Goal: Transaction & Acquisition: Subscribe to service/newsletter

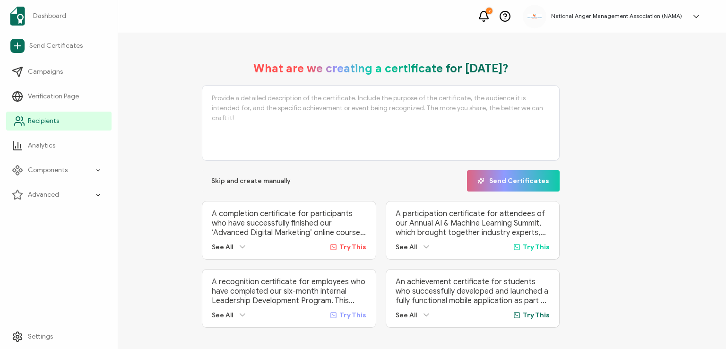
click at [48, 122] on span "Recipients" at bounding box center [43, 120] width 31 height 9
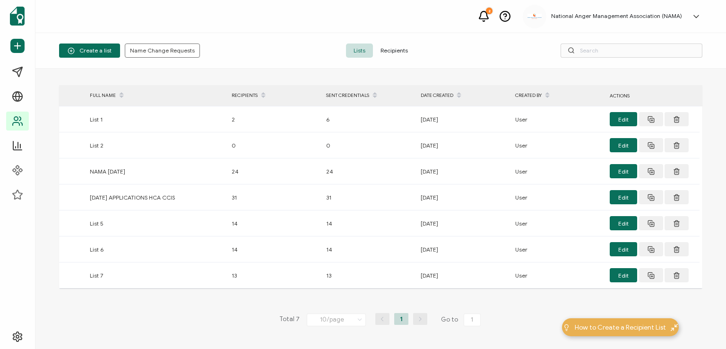
click at [390, 49] on span "Recipients" at bounding box center [394, 50] width 43 height 14
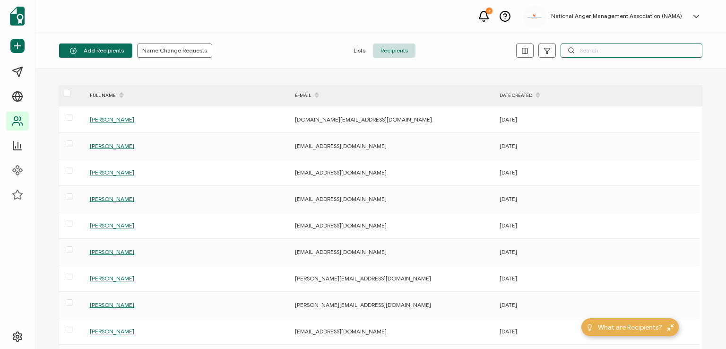
paste input "[PERSON_NAME]"
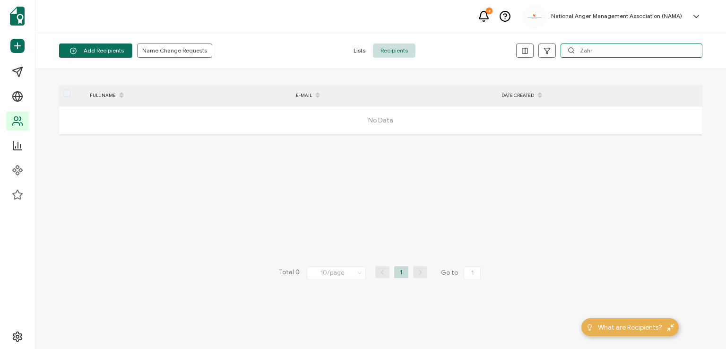
type input "Zahr"
click at [111, 90] on span "Add a Single Recipient" at bounding box center [109, 91] width 60 height 7
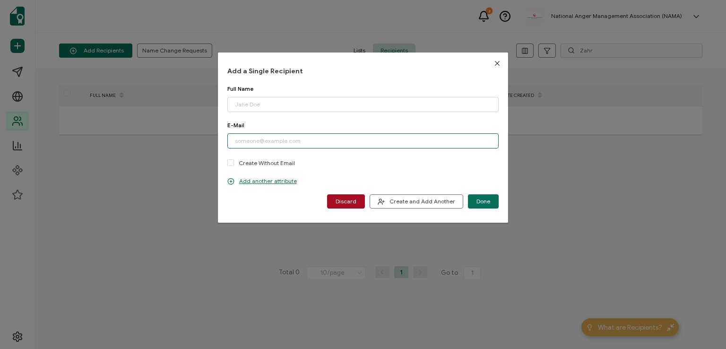
paste input "[EMAIL_ADDRESS][DOMAIN_NAME]"
type input "[EMAIL_ADDRESS][DOMAIN_NAME]"
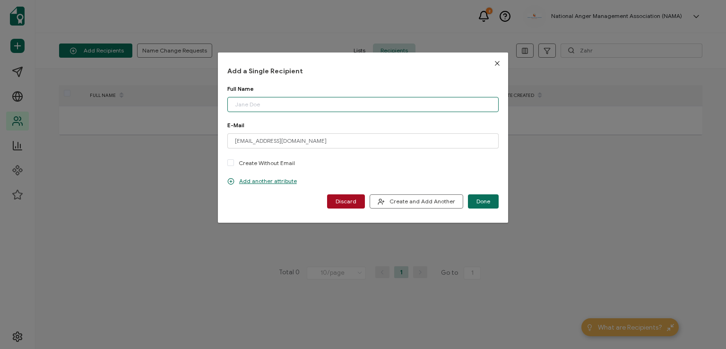
paste input "[PERSON_NAME]"
type input "[PERSON_NAME]"
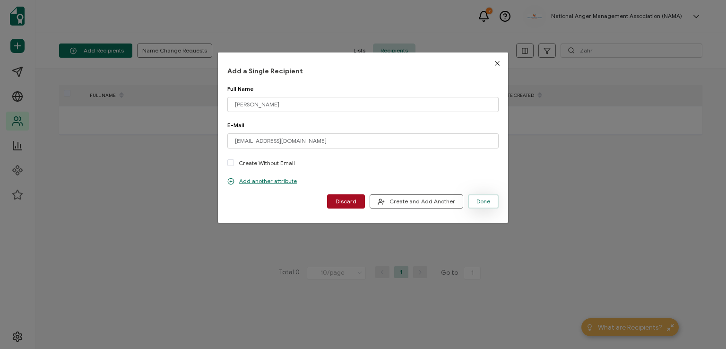
click at [483, 201] on span "Done" at bounding box center [483, 202] width 14 height 6
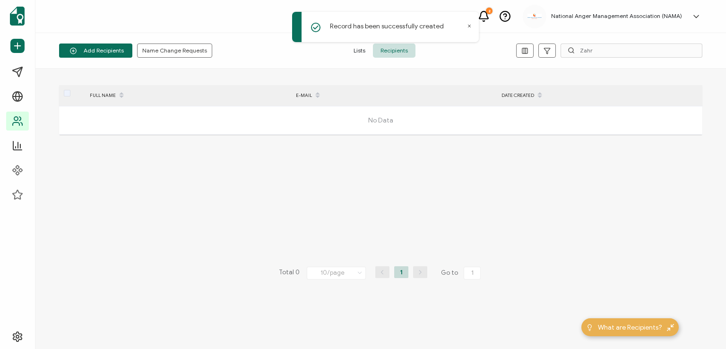
click at [391, 52] on span "Recipients" at bounding box center [394, 50] width 43 height 14
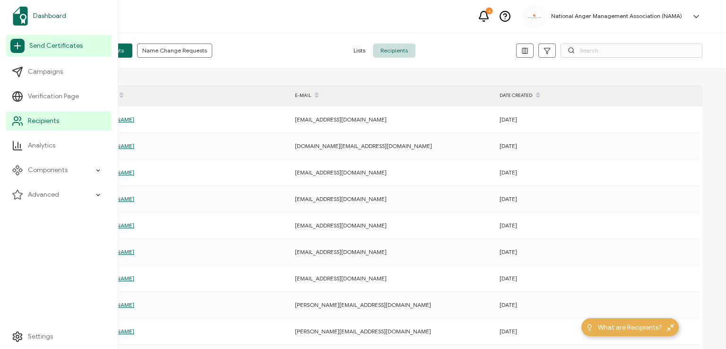
click at [46, 17] on span "Dashboard" at bounding box center [49, 15] width 33 height 9
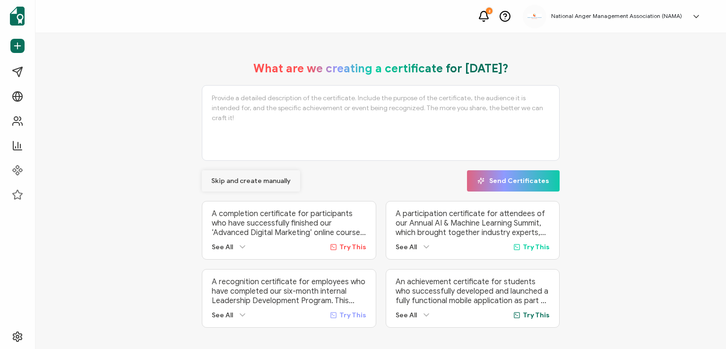
click at [248, 178] on span "Skip and create manually" at bounding box center [250, 181] width 79 height 7
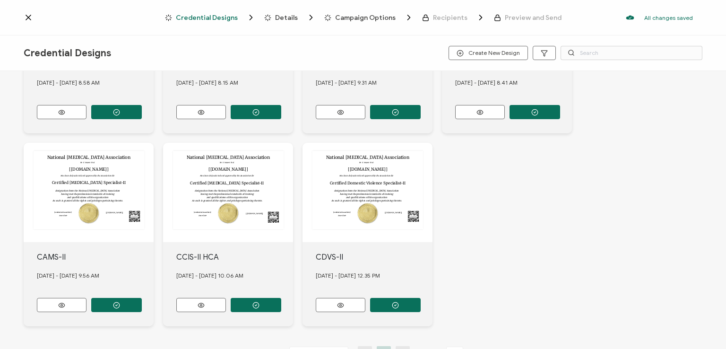
scroll to position [361, 0]
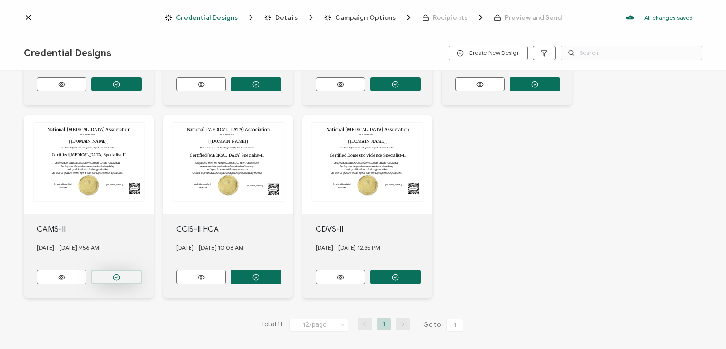
click at [119, 274] on circle "button" at bounding box center [116, 277] width 6 height 6
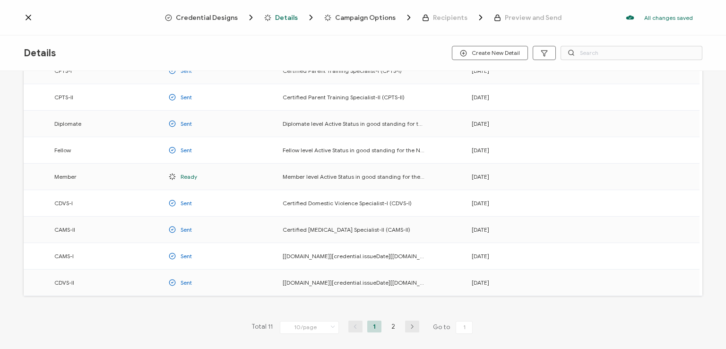
scroll to position [95, 0]
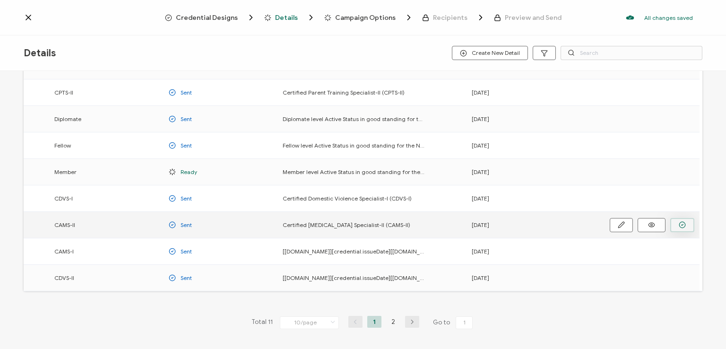
click at [685, 222] on icon "button" at bounding box center [682, 224] width 7 height 7
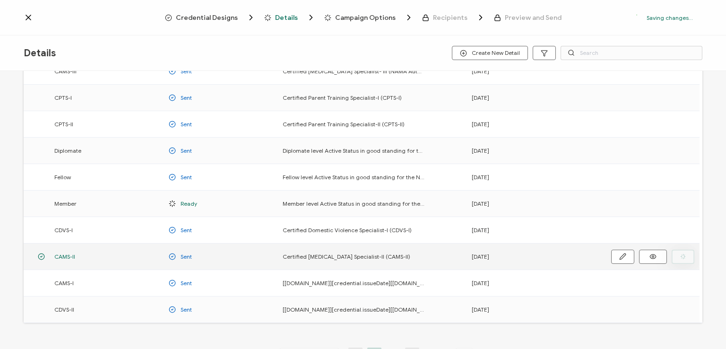
scroll to position [126, 0]
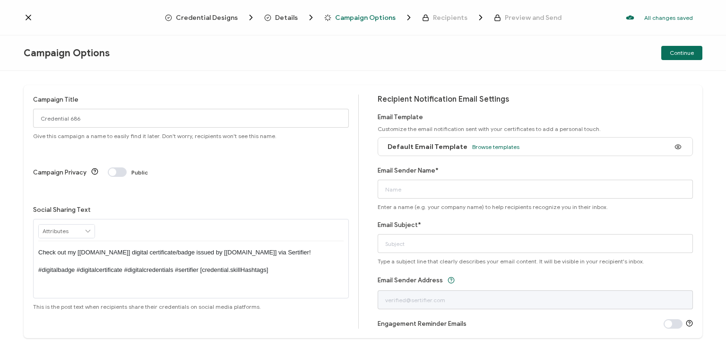
scroll to position [22, 0]
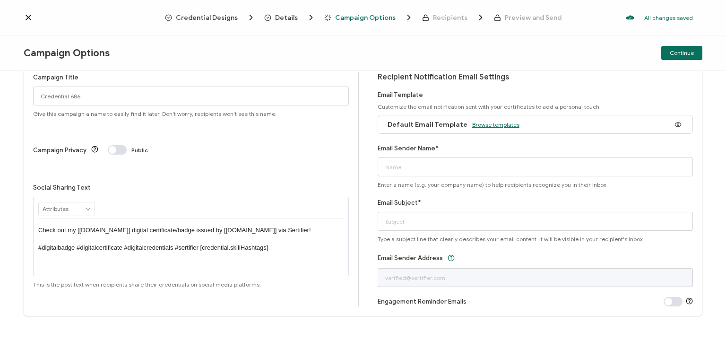
click at [493, 126] on span "Browse templates" at bounding box center [495, 124] width 47 height 7
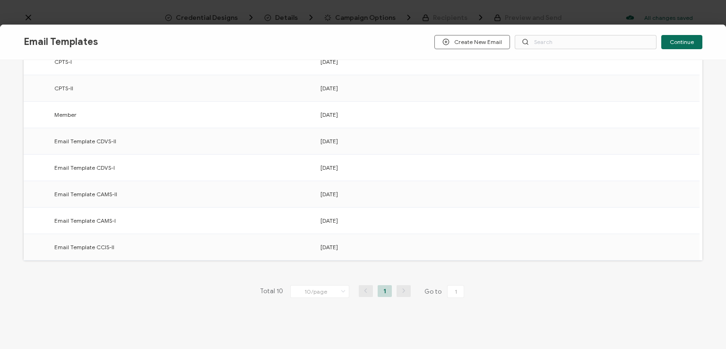
scroll to position [147, 0]
click at [679, 192] on icon "button" at bounding box center [680, 193] width 7 height 7
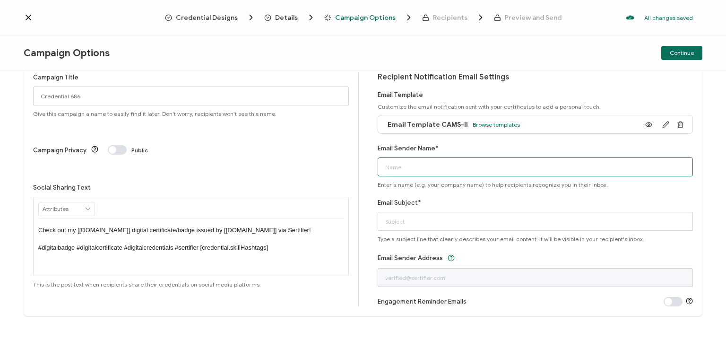
click at [526, 171] on input "Email Sender Name*" at bounding box center [536, 166] width 316 height 19
type input "National [MEDICAL_DATA] Association"
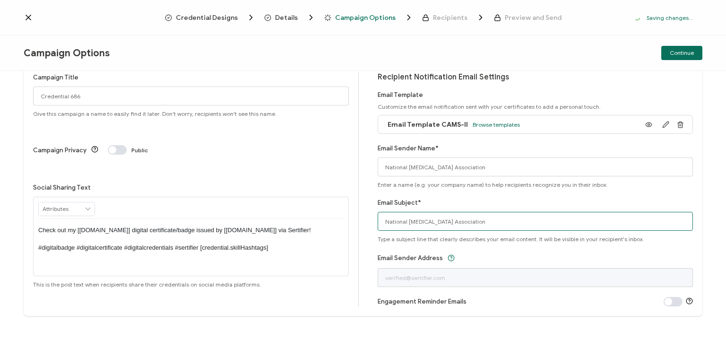
drag, startPoint x: 493, startPoint y: 221, endPoint x: 315, endPoint y: 260, distance: 181.9
click at [315, 260] on div "Campaign Title Credential 686 Give this campaign a name to easily find it later…" at bounding box center [363, 189] width 679 height 253
type input "CAMS-II digital certificate"
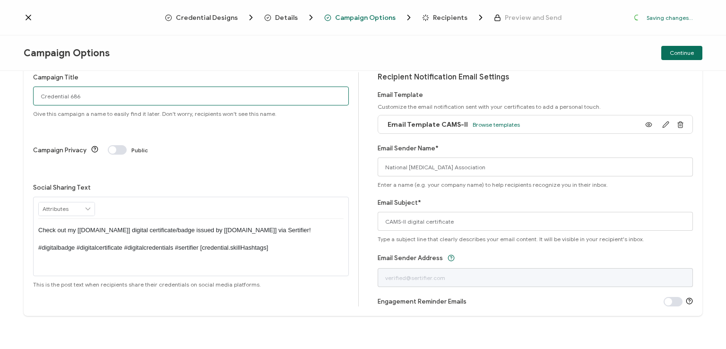
drag, startPoint x: 79, startPoint y: 91, endPoint x: 0, endPoint y: 94, distance: 79.0
click at [0, 94] on div "Campaign Title Credential 686 Give this campaign a name to easily find it later…" at bounding box center [363, 210] width 726 height 278
type input "CAMS-II 2 - [DATE]"
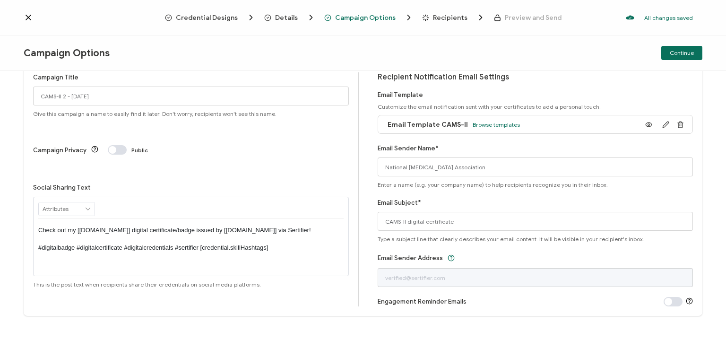
click at [188, 226] on p "Check out my [[DOMAIN_NAME]] digital certificate/badge issued by [[DOMAIN_NAME]…" at bounding box center [190, 239] width 305 height 26
click at [326, 53] on div "Campaign Options Continue" at bounding box center [363, 52] width 726 height 35
click at [681, 50] on span "Continue" at bounding box center [682, 53] width 24 height 6
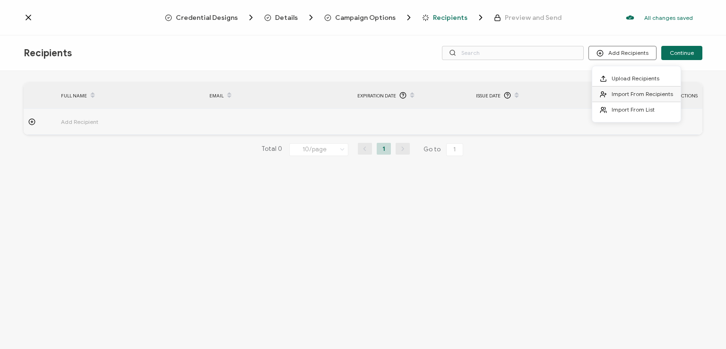
click at [624, 95] on span "Import From Recipients" at bounding box center [642, 93] width 61 height 7
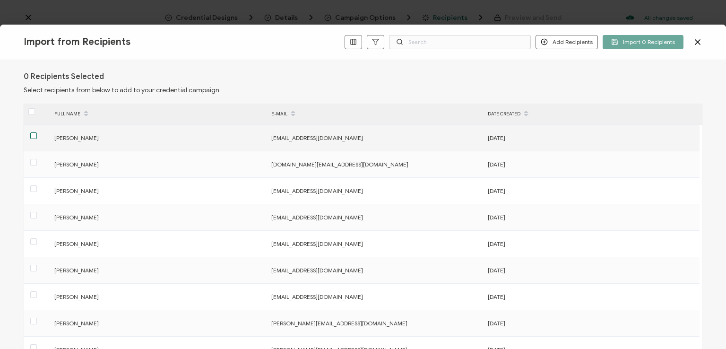
click at [35, 135] on span at bounding box center [33, 135] width 7 height 7
click at [37, 132] on input "checkbox" at bounding box center [37, 132] width 0 height 0
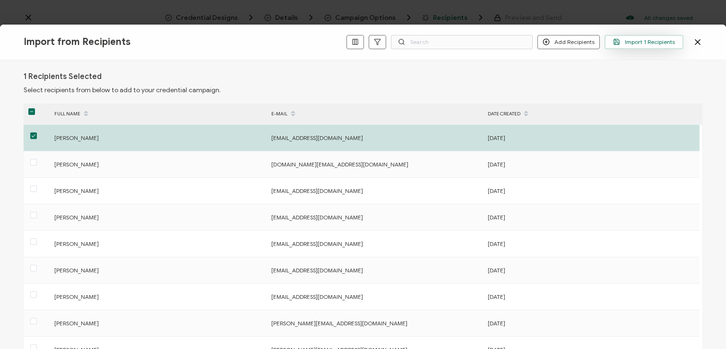
click at [637, 41] on span "Import 1 Recipients" at bounding box center [644, 41] width 62 height 7
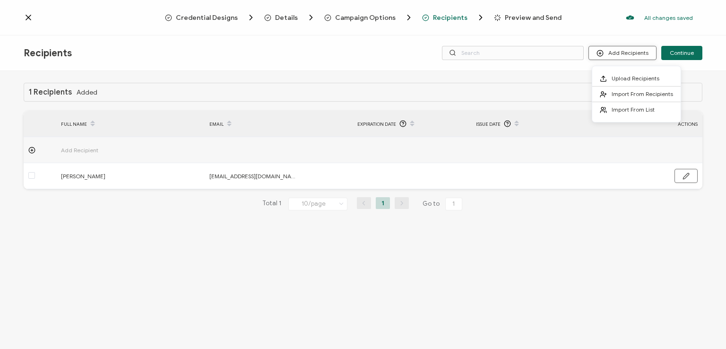
click at [616, 52] on button "Add Recipients" at bounding box center [623, 53] width 68 height 14
click at [615, 91] on span "Import From Recipients" at bounding box center [642, 93] width 61 height 7
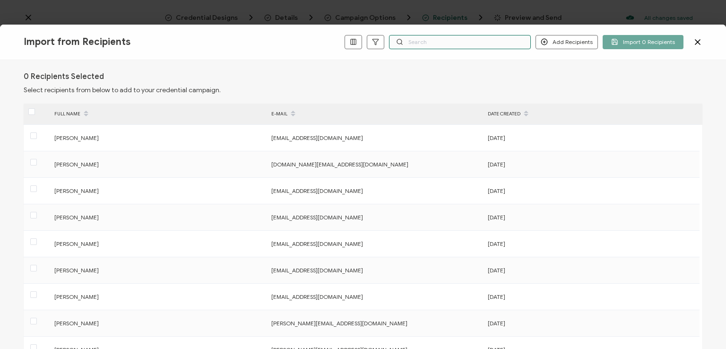
click at [476, 40] on input "text" at bounding box center [460, 42] width 142 height 14
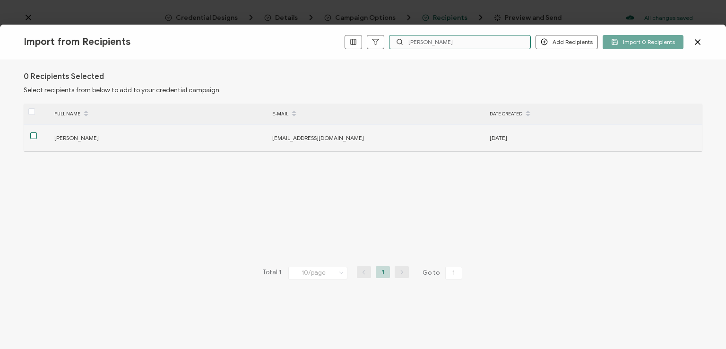
type input "[PERSON_NAME]"
click at [33, 133] on span at bounding box center [33, 135] width 7 height 7
click at [37, 132] on input "checkbox" at bounding box center [37, 132] width 0 height 0
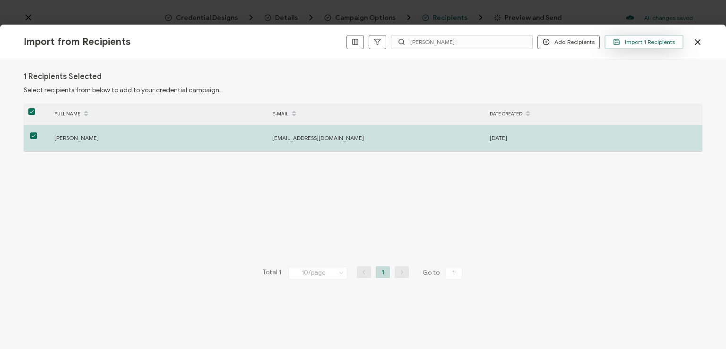
click at [629, 40] on span "Import 1 Recipients" at bounding box center [644, 41] width 62 height 7
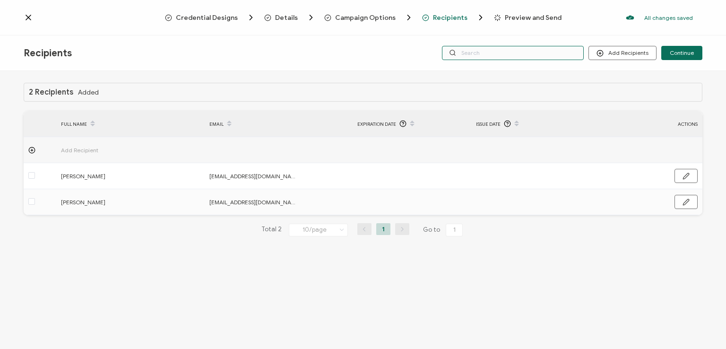
drag, startPoint x: 546, startPoint y: 55, endPoint x: 541, endPoint y: 51, distance: 6.1
click at [541, 51] on input "text" at bounding box center [513, 53] width 142 height 14
click at [528, 34] on div "Credential Designs Details Campaign Options Recipients Preview and Send All cha…" at bounding box center [363, 17] width 726 height 35
click at [524, 51] on input "text" at bounding box center [513, 53] width 142 height 14
click at [518, 75] on div "2 Recipients Added FULL NAME EMAIL Expiration Date Issue Date ACTIONS Add Recip…" at bounding box center [363, 211] width 726 height 280
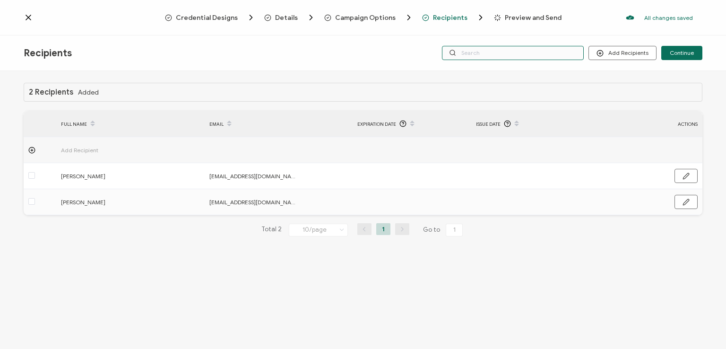
click at [514, 52] on input "text" at bounding box center [513, 53] width 142 height 14
click at [514, 39] on div "Recipients Add Recipients Continue" at bounding box center [363, 52] width 726 height 35
click at [681, 52] on span "Continue" at bounding box center [682, 53] width 24 height 6
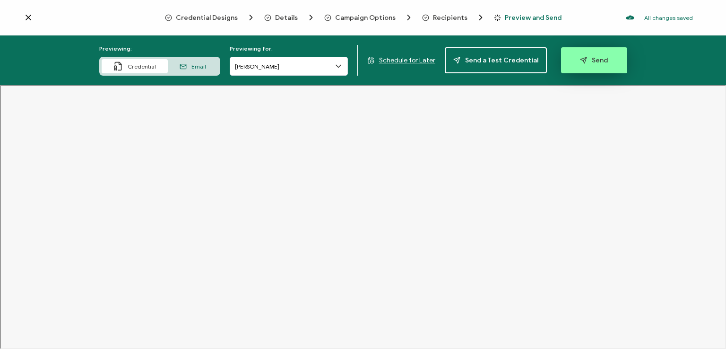
click at [601, 61] on span "Send" at bounding box center [594, 60] width 28 height 7
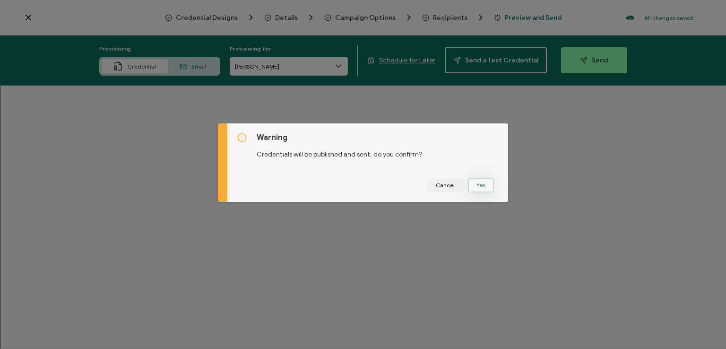
click at [476, 179] on button "Yes" at bounding box center [481, 185] width 26 height 14
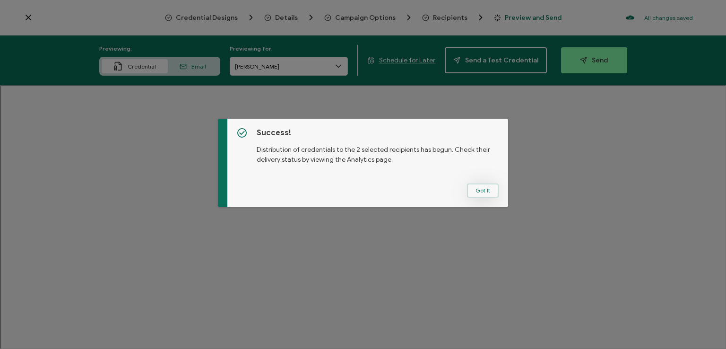
click at [478, 188] on button "Got It" at bounding box center [483, 190] width 32 height 14
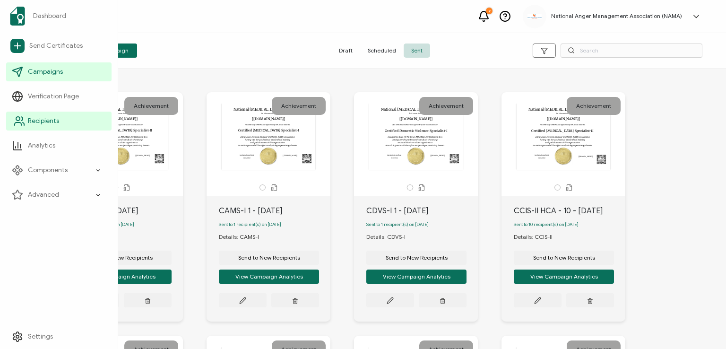
click at [39, 120] on span "Recipients" at bounding box center [43, 120] width 31 height 9
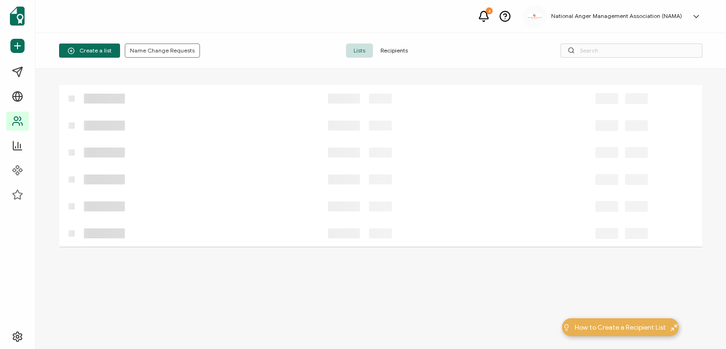
click at [386, 49] on span "Recipients" at bounding box center [394, 50] width 43 height 14
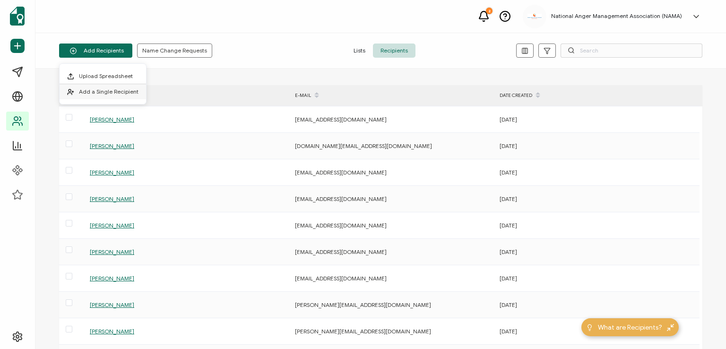
click at [104, 88] on span "Add a Single Recipient" at bounding box center [109, 91] width 60 height 7
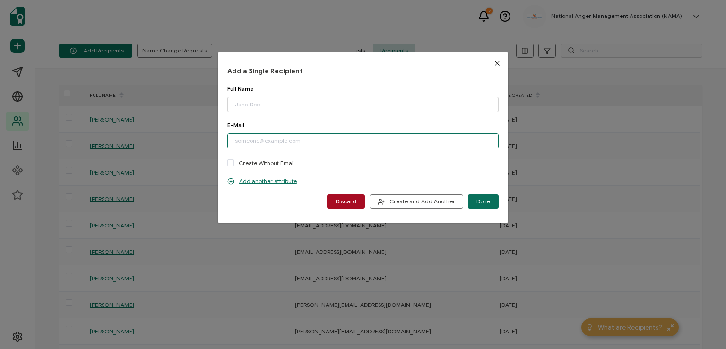
paste input "[PERSON_NAME][EMAIL_ADDRESS][PERSON_NAME][DOMAIN_NAME]"
type input "[PERSON_NAME][EMAIL_ADDRESS][PERSON_NAME][DOMAIN_NAME]"
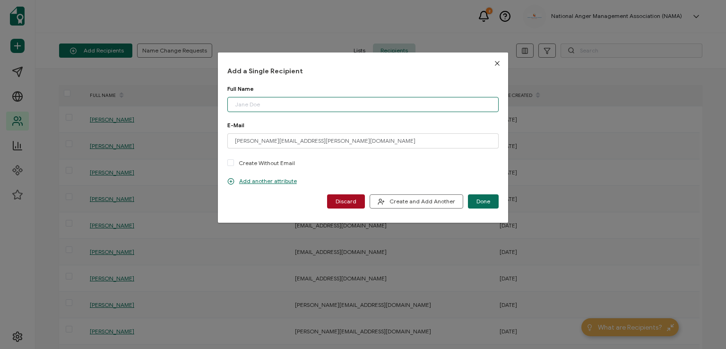
paste input "[PERSON_NAME]"
type input "[PERSON_NAME]"
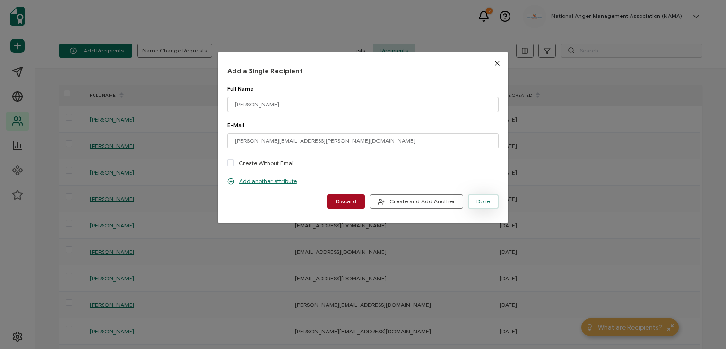
click at [480, 201] on span "Done" at bounding box center [483, 202] width 14 height 6
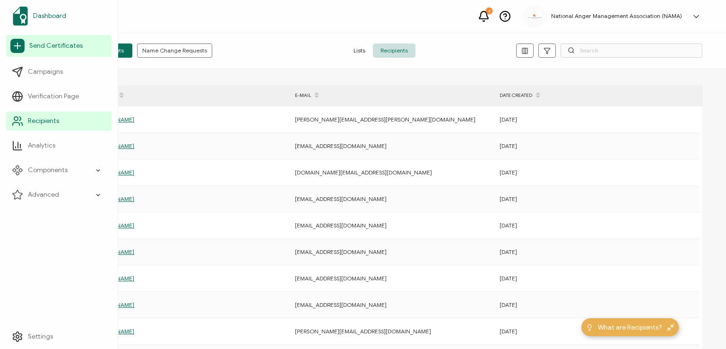
click at [40, 16] on span "Dashboard" at bounding box center [49, 15] width 33 height 9
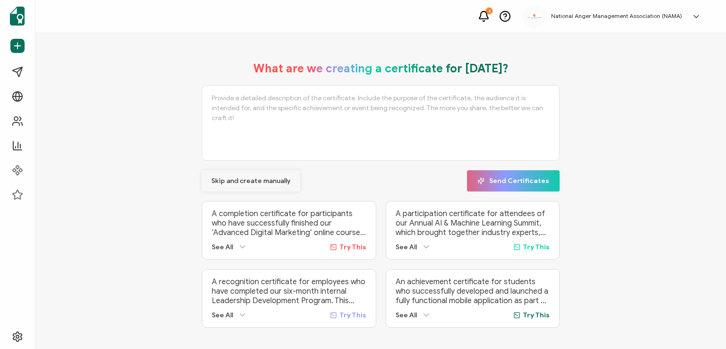
click at [235, 180] on span "Skip and create manually" at bounding box center [250, 181] width 79 height 7
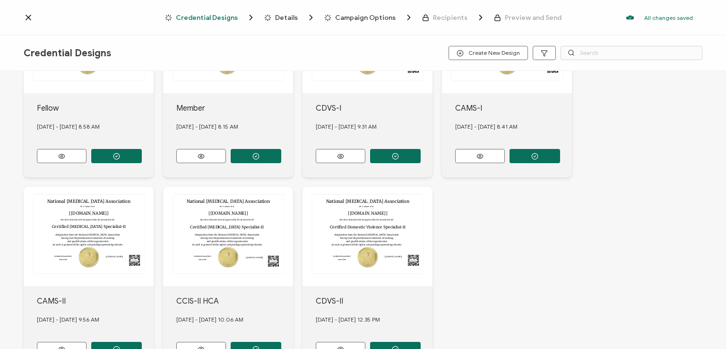
scroll to position [266, 0]
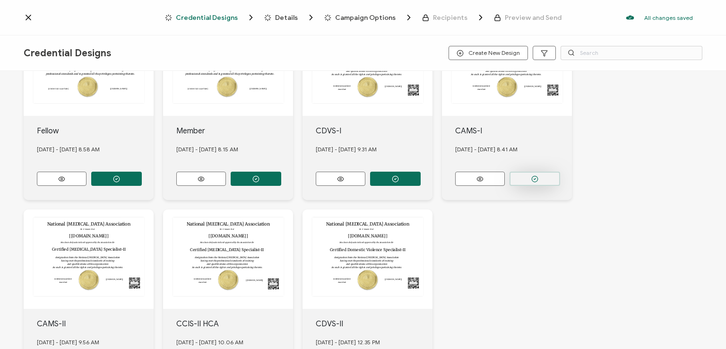
click at [526, 174] on button "button" at bounding box center [535, 179] width 51 height 14
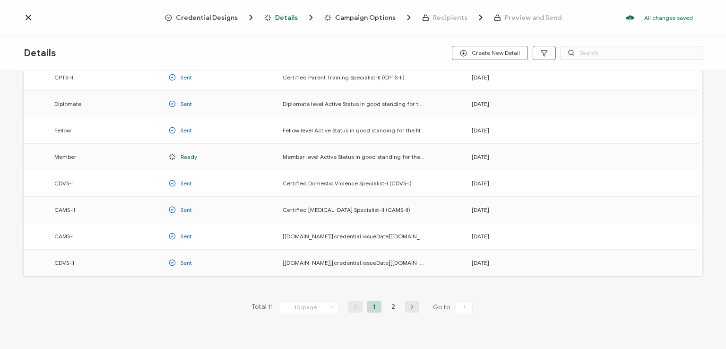
scroll to position [124, 0]
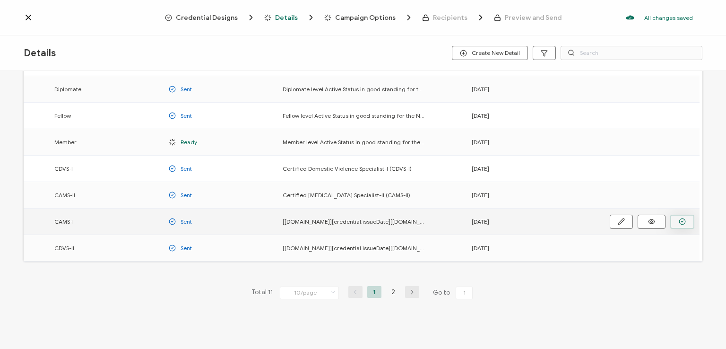
click at [685, 220] on circle "button" at bounding box center [682, 221] width 6 height 6
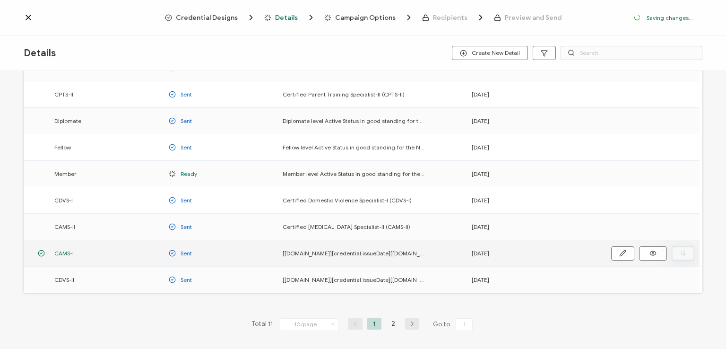
scroll to position [156, 0]
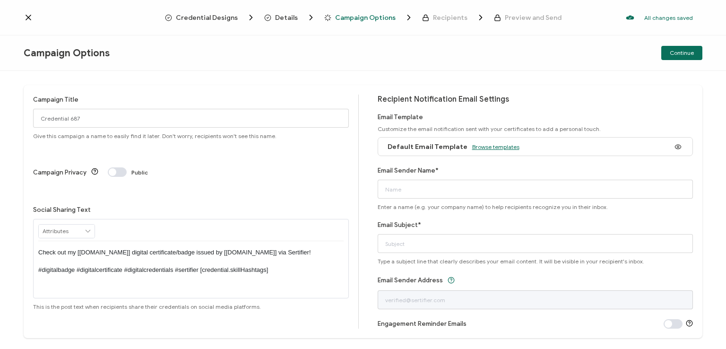
click at [481, 147] on span "Browse templates" at bounding box center [495, 146] width 47 height 7
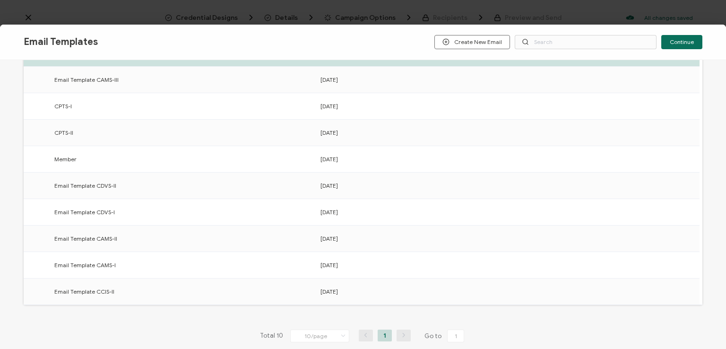
scroll to position [147, 0]
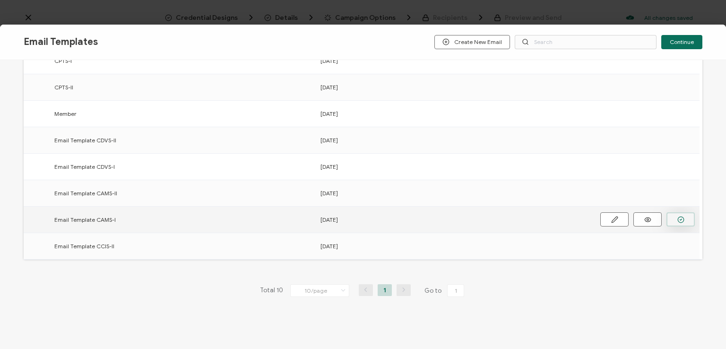
click at [674, 217] on button "button" at bounding box center [680, 219] width 28 height 14
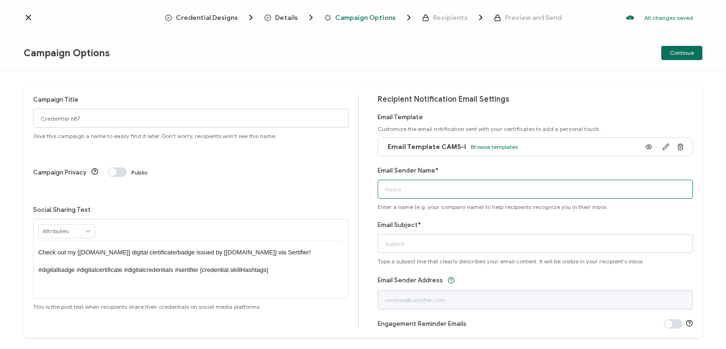
click at [524, 187] on input "Email Sender Name*" at bounding box center [536, 189] width 316 height 19
type input "National [MEDICAL_DATA] Association"
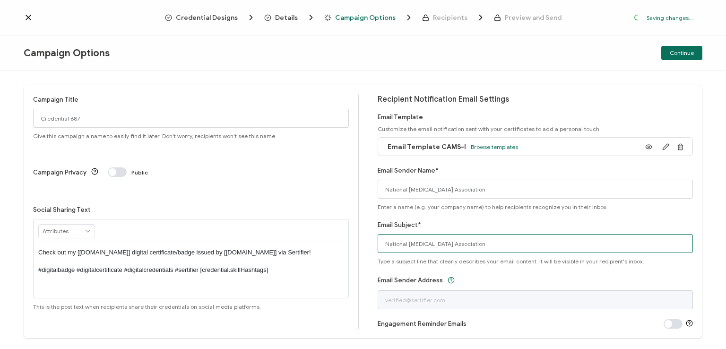
drag, startPoint x: 496, startPoint y: 244, endPoint x: 364, endPoint y: 252, distance: 131.7
click at [364, 252] on div "Campaign Title Credential 687 Give this campaign a name to easily find it later…" at bounding box center [363, 211] width 679 height 253
type input "CAMS-I digital certificate"
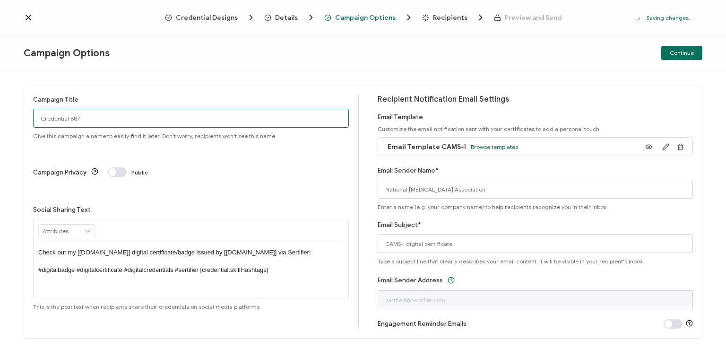
drag, startPoint x: 94, startPoint y: 121, endPoint x: 0, endPoint y: 117, distance: 94.1
click at [0, 117] on div "Campaign Title Credential 687 Give this campaign a name to easily find it later…" at bounding box center [363, 210] width 726 height 278
type input "CAMS-I 1 - [DATE]"
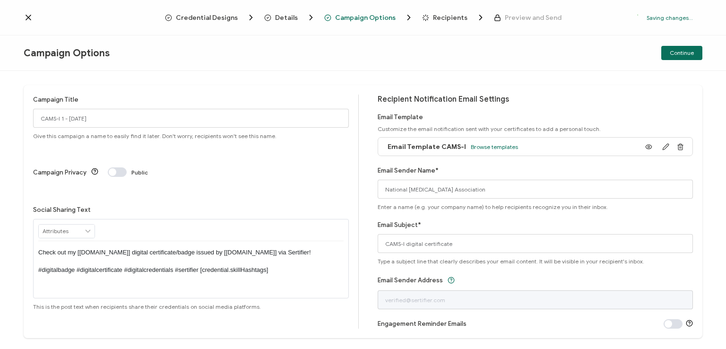
click at [189, 248] on p "Check out my [[DOMAIN_NAME]] digital certificate/badge issued by [[DOMAIN_NAME]…" at bounding box center [190, 261] width 305 height 26
click at [301, 52] on div "Campaign Options Continue" at bounding box center [363, 52] width 726 height 35
click at [537, 56] on div "Continue" at bounding box center [589, 53] width 226 height 14
click at [675, 53] on span "Continue" at bounding box center [682, 53] width 24 height 6
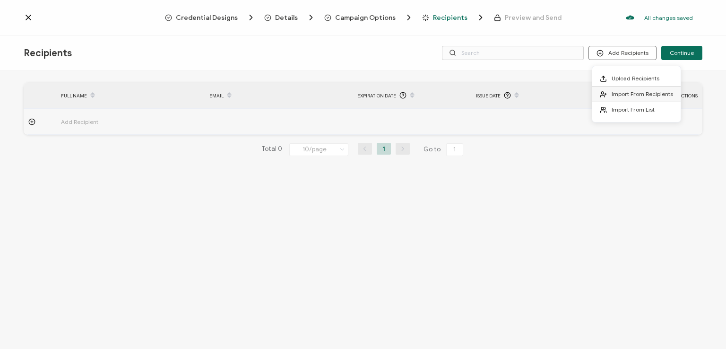
click at [625, 94] on span "Import From Recipients" at bounding box center [642, 93] width 61 height 7
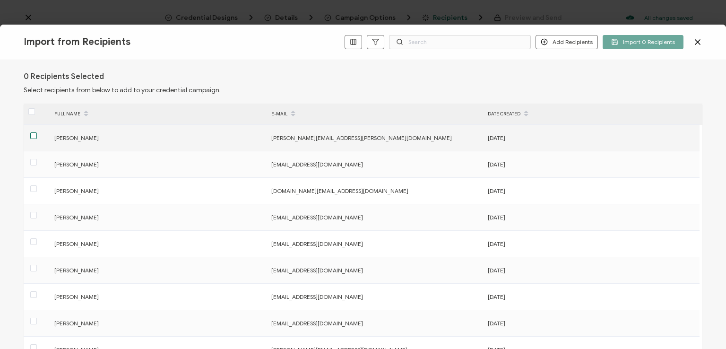
click at [32, 133] on span at bounding box center [33, 135] width 7 height 7
click at [37, 132] on input "checkbox" at bounding box center [37, 132] width 0 height 0
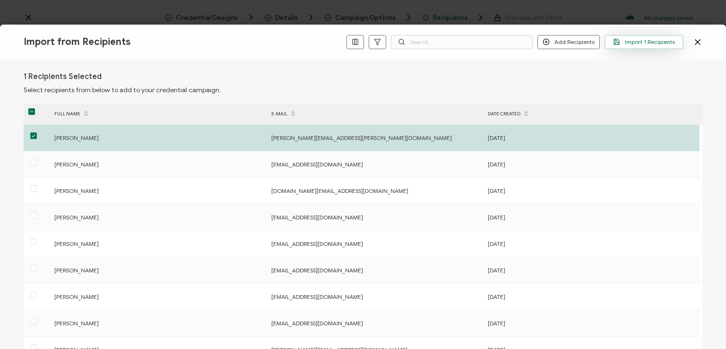
click at [642, 41] on span "Import 1 Recipients" at bounding box center [644, 41] width 62 height 7
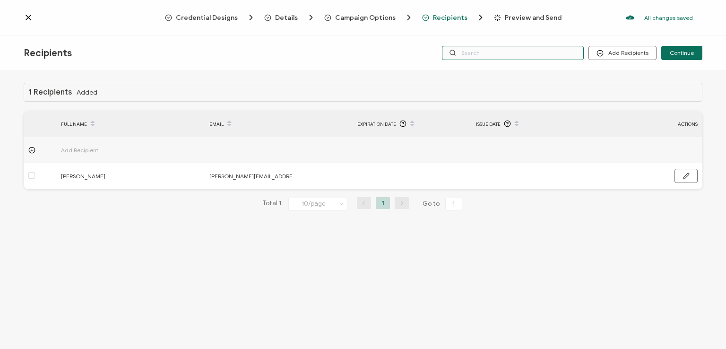
click at [514, 50] on input "text" at bounding box center [513, 53] width 142 height 14
click at [506, 37] on div "Recipients Add Recipients Continue" at bounding box center [363, 52] width 726 height 35
click at [507, 50] on input "text" at bounding box center [513, 53] width 142 height 14
click at [509, 67] on div "Recipients Add Recipients Continue" at bounding box center [363, 52] width 726 height 35
click at [502, 54] on input "text" at bounding box center [513, 53] width 142 height 14
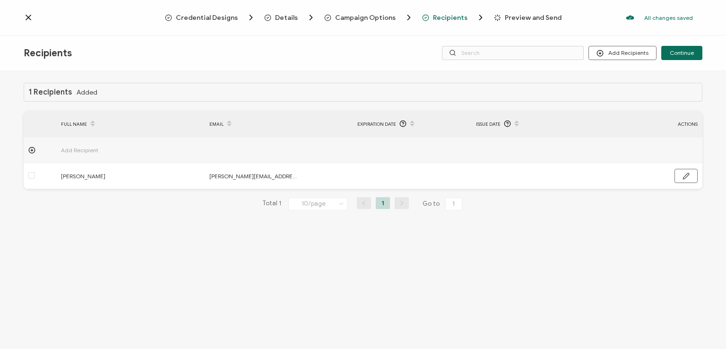
click at [500, 38] on div "Recipients Add Recipients Continue" at bounding box center [363, 52] width 726 height 35
click at [646, 34] on div "Credential Designs Details Campaign Options Recipients Preview and Send All cha…" at bounding box center [363, 17] width 726 height 35
click at [677, 51] on span "Continue" at bounding box center [682, 53] width 24 height 6
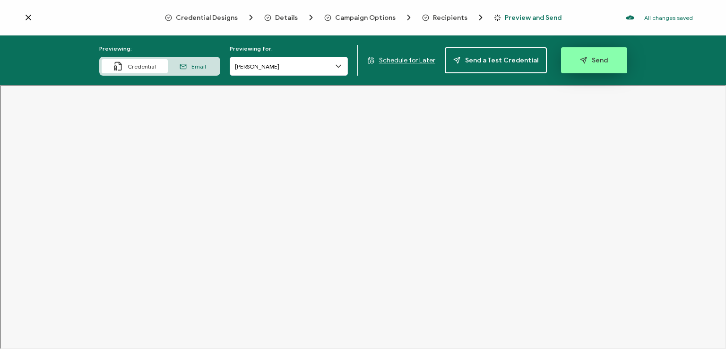
click at [595, 54] on button "Send" at bounding box center [594, 60] width 66 height 26
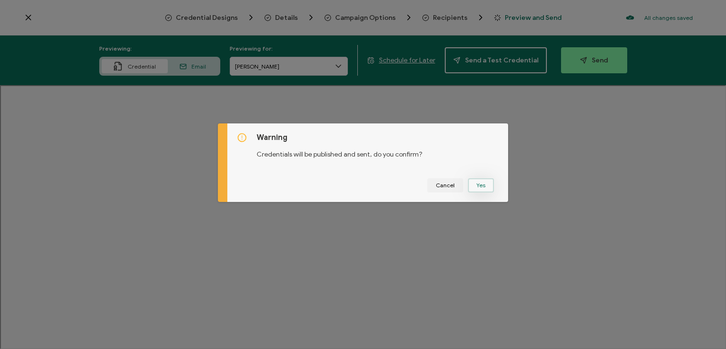
click at [471, 182] on button "Yes" at bounding box center [481, 185] width 26 height 14
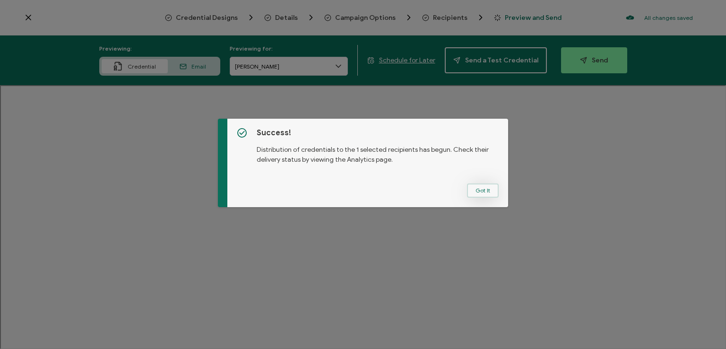
click at [476, 186] on button "Got It" at bounding box center [483, 190] width 32 height 14
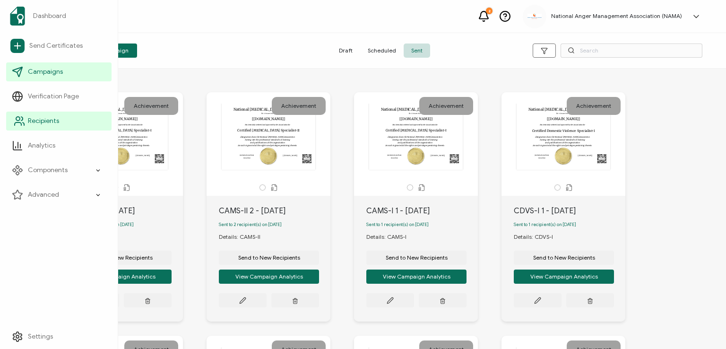
click at [37, 123] on span "Recipients" at bounding box center [43, 120] width 31 height 9
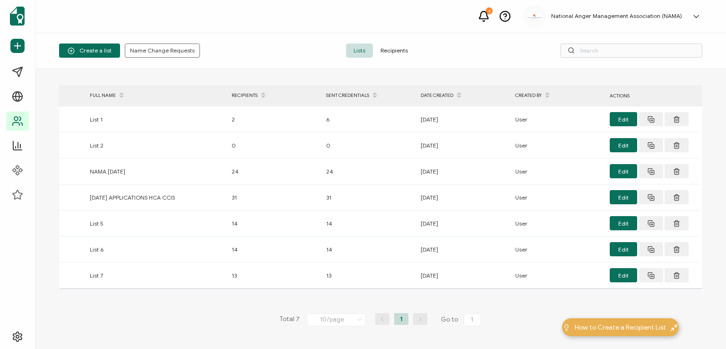
click at [395, 47] on span "Recipients" at bounding box center [394, 50] width 43 height 14
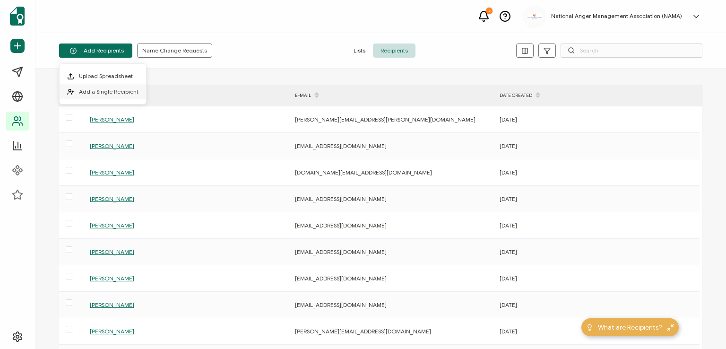
click at [98, 89] on span "Add a Single Recipient" at bounding box center [109, 91] width 60 height 7
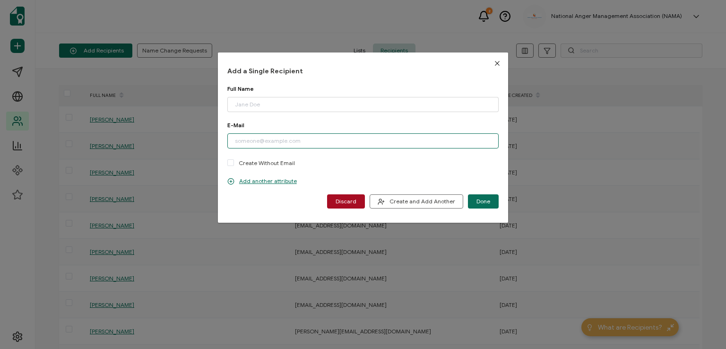
paste input "[EMAIL_ADDRESS][DOMAIN_NAME]"
type input "[EMAIL_ADDRESS][DOMAIN_NAME]"
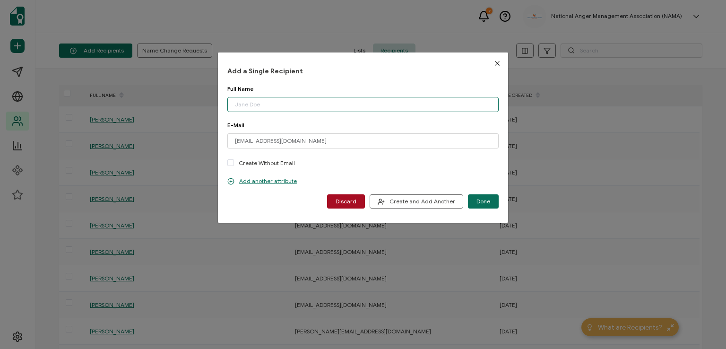
paste input "[PERSON_NAME]"
type input "[PERSON_NAME]"
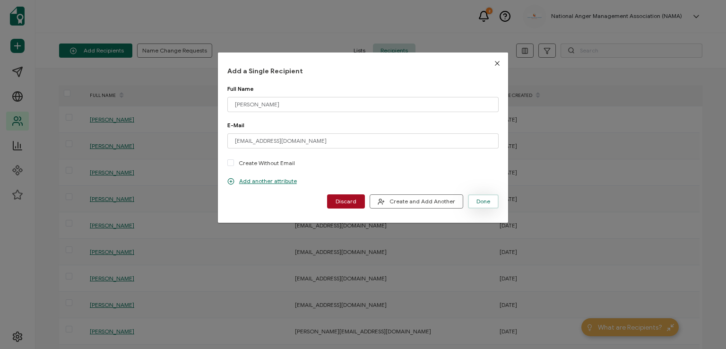
click at [480, 199] on span "Done" at bounding box center [483, 202] width 14 height 6
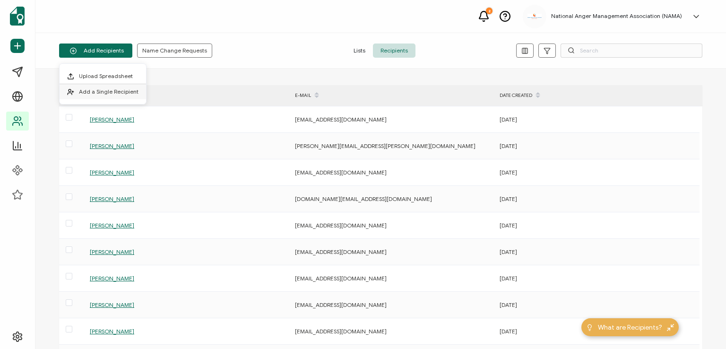
click at [98, 90] on span "Add a Single Recipient" at bounding box center [109, 91] width 60 height 7
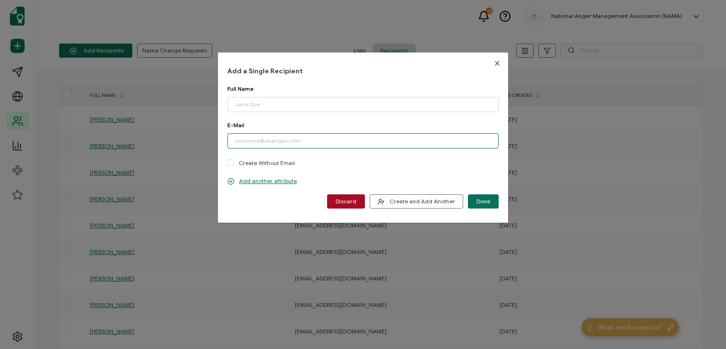
paste input "[PERSON_NAME][EMAIL_ADDRESS][DOMAIN_NAME]"
type input "[PERSON_NAME][EMAIL_ADDRESS][DOMAIN_NAME]"
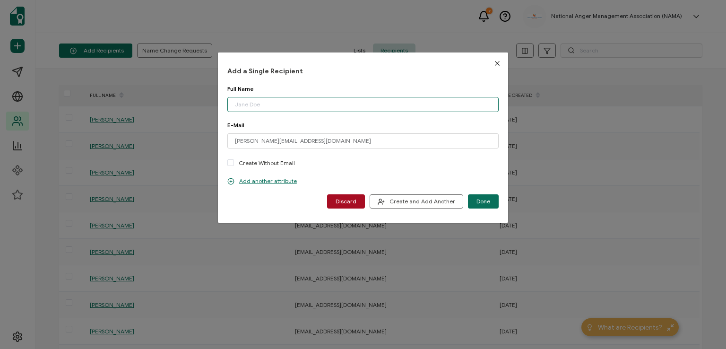
click at [266, 105] on input "dialog" at bounding box center [362, 104] width 271 height 15
type input "[PERSON_NAME]"
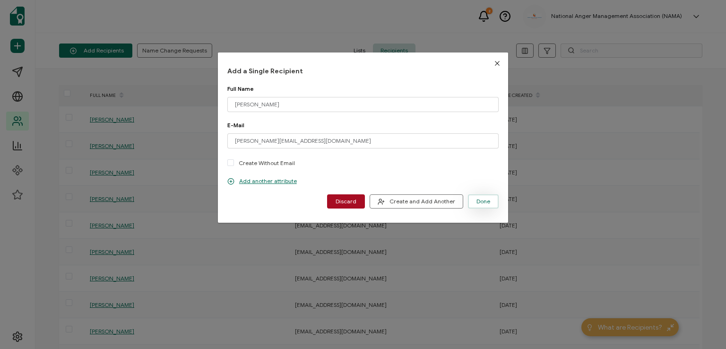
click at [479, 199] on span "Done" at bounding box center [483, 202] width 14 height 6
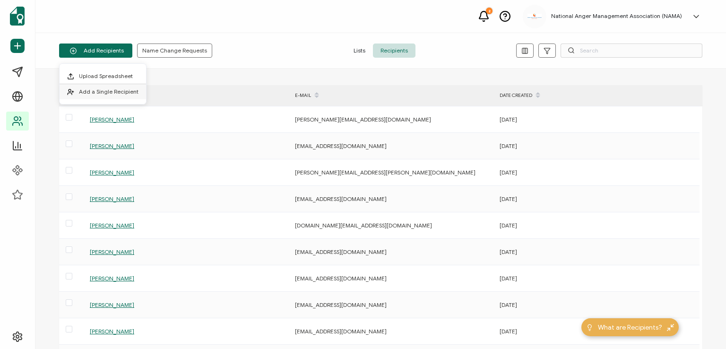
click at [105, 95] on li "Add a Single Recipient" at bounding box center [103, 91] width 87 height 15
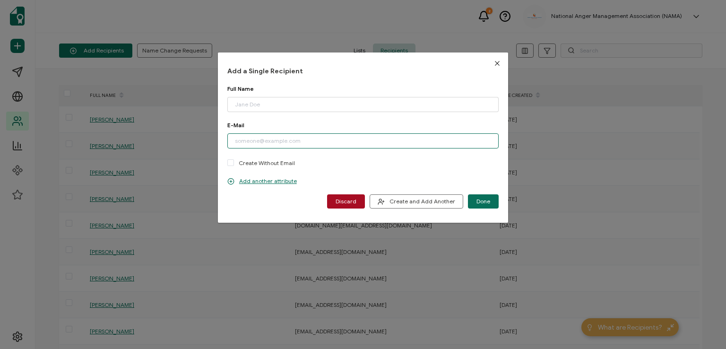
paste input "[EMAIL_ADDRESS][DOMAIN_NAME]"
type input "[EMAIL_ADDRESS][DOMAIN_NAME]"
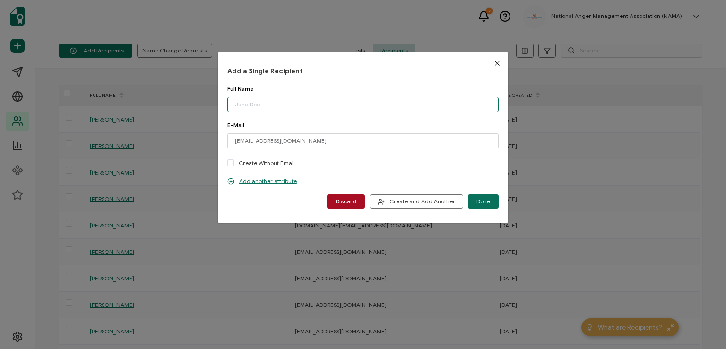
click at [289, 104] on input "dialog" at bounding box center [362, 104] width 271 height 15
type input "[PERSON_NAME]"
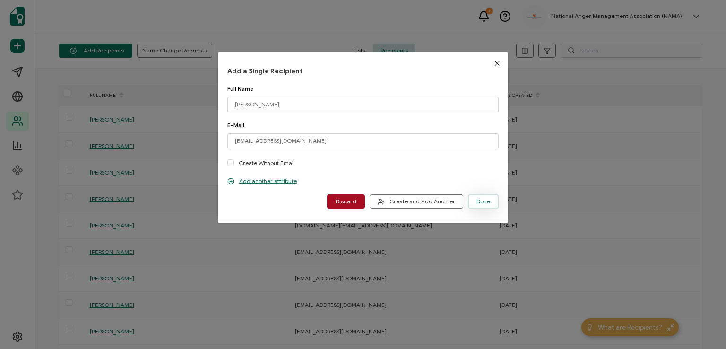
click at [476, 199] on span "Done" at bounding box center [483, 202] width 14 height 6
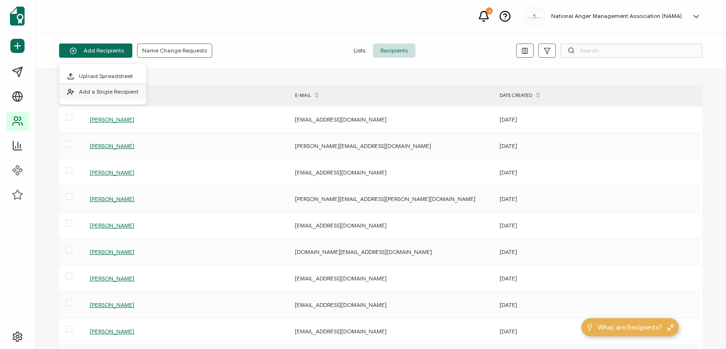
click at [101, 87] on li "Add a Single Recipient" at bounding box center [103, 91] width 87 height 15
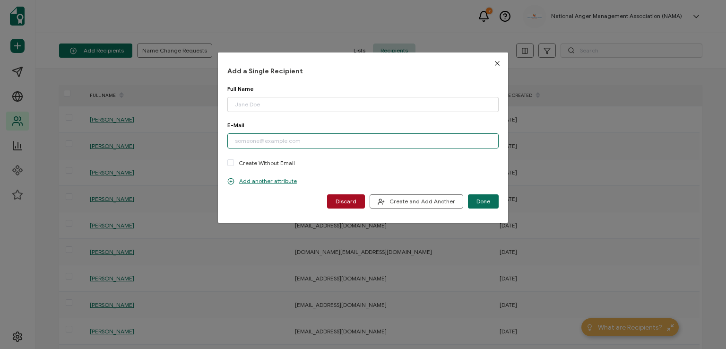
paste input "[EMAIL_ADDRESS][DOMAIN_NAME]"
type input "[EMAIL_ADDRESS][DOMAIN_NAME]"
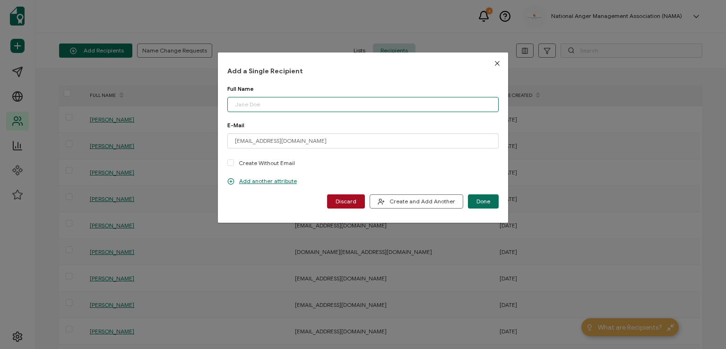
click at [278, 102] on input "dialog" at bounding box center [362, 104] width 271 height 15
type input "[PERSON_NAME]"
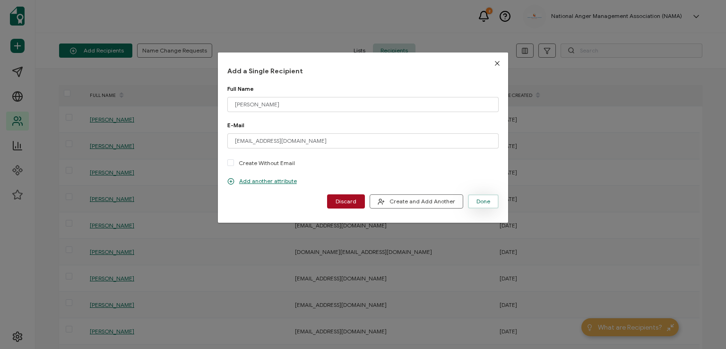
click at [472, 201] on button "Done" at bounding box center [483, 201] width 31 height 14
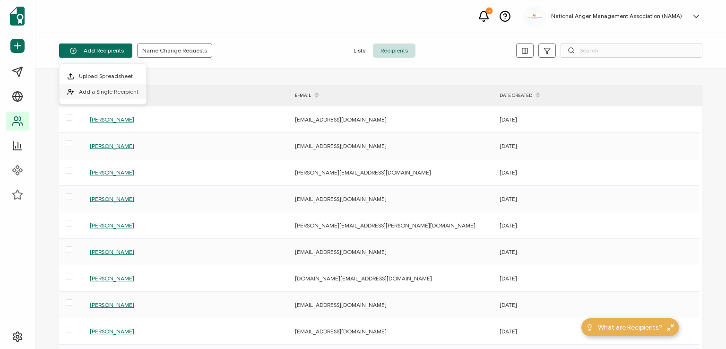
click at [107, 89] on span "Add a Single Recipient" at bounding box center [109, 91] width 60 height 7
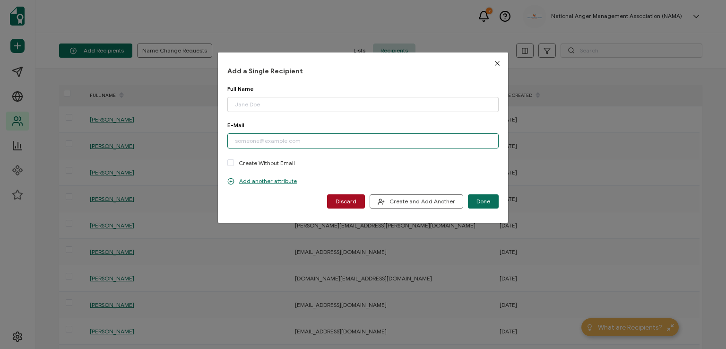
paste input "[EMAIL_ADDRESS][DOMAIN_NAME]"
type input "[EMAIL_ADDRESS][DOMAIN_NAME]"
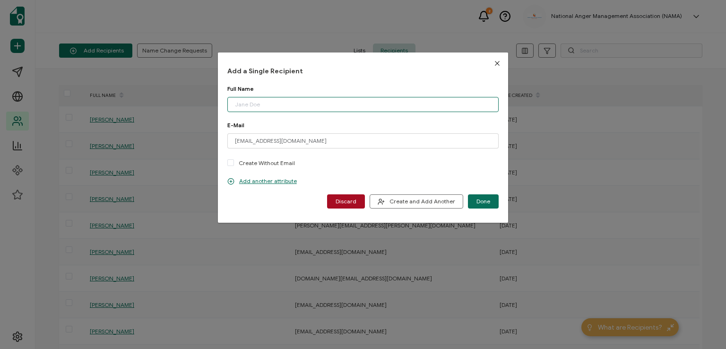
click at [265, 103] on input "dialog" at bounding box center [362, 104] width 271 height 15
type input "[PERSON_NAME]"
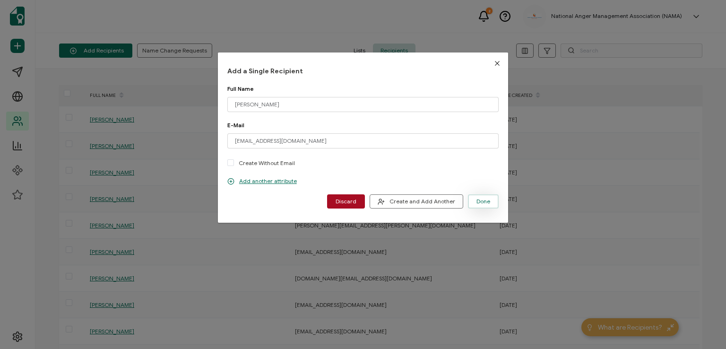
click at [477, 199] on span "Done" at bounding box center [483, 202] width 14 height 6
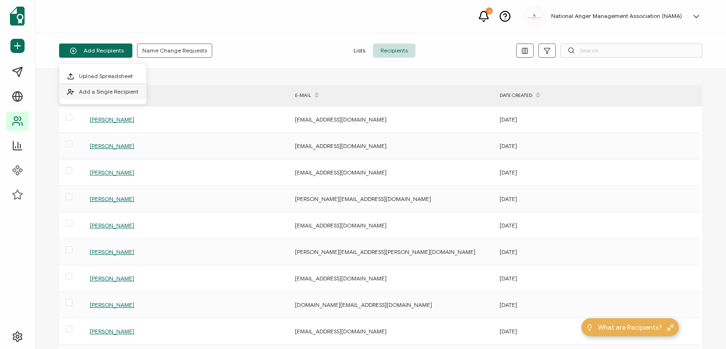
click at [106, 89] on span "Add a Single Recipient" at bounding box center [109, 91] width 60 height 7
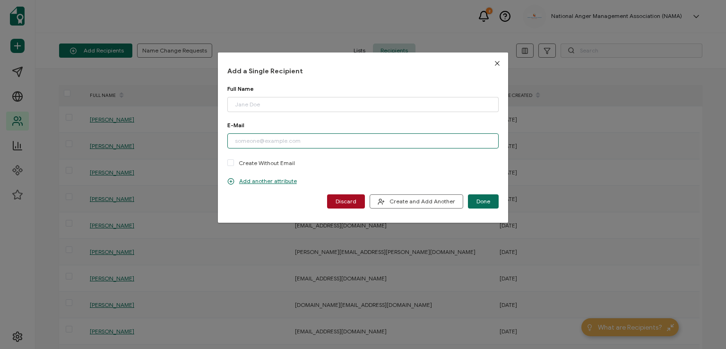
paste input "[EMAIL_ADDRESS][DOMAIN_NAME]"
type input "[EMAIL_ADDRESS][DOMAIN_NAME]"
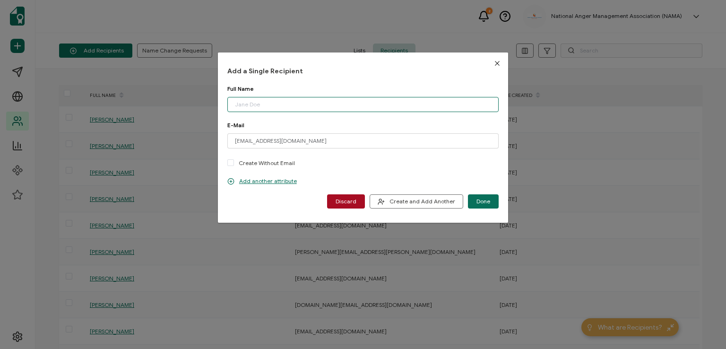
click at [263, 101] on input "dialog" at bounding box center [362, 104] width 271 height 15
type input "[PERSON_NAME]"
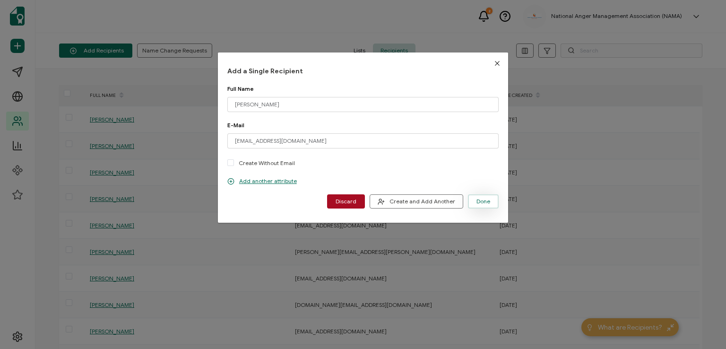
click at [484, 199] on span "Done" at bounding box center [483, 202] width 14 height 6
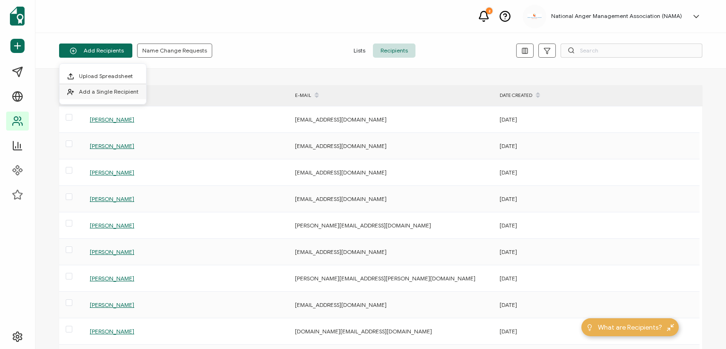
click at [112, 91] on span "Add a Single Recipient" at bounding box center [109, 91] width 60 height 7
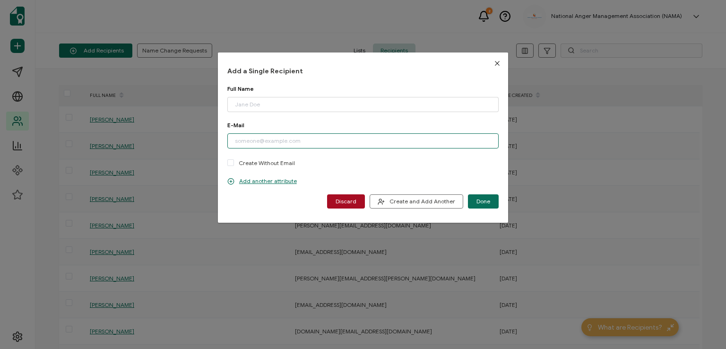
paste input "[EMAIL_ADDRESS][DOMAIN_NAME]"
type input "[EMAIL_ADDRESS][DOMAIN_NAME]"
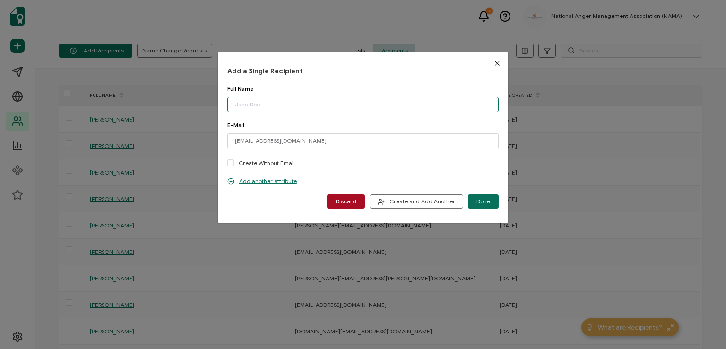
click at [273, 101] on input "dialog" at bounding box center [362, 104] width 271 height 15
type input "[PERSON_NAME]"
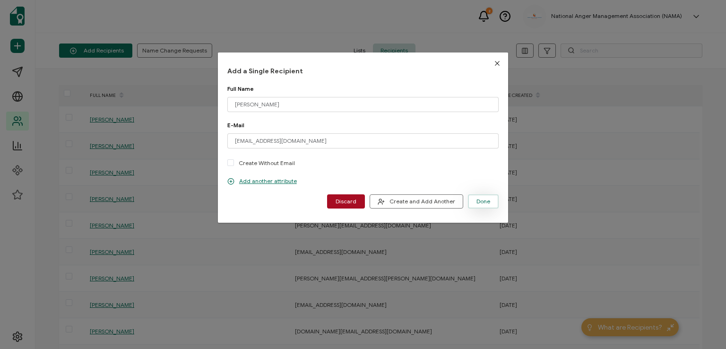
click at [477, 201] on span "Done" at bounding box center [483, 202] width 14 height 6
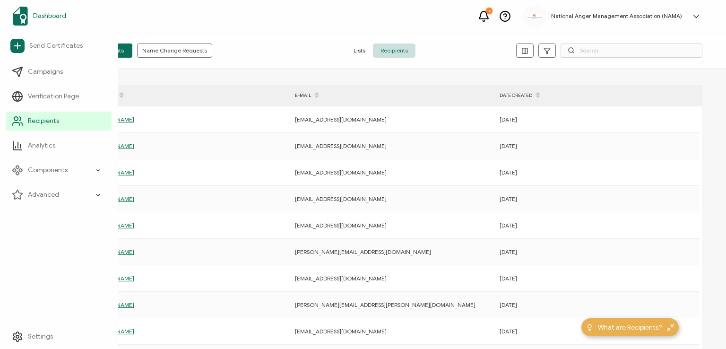
click at [47, 15] on span "Dashboard" at bounding box center [49, 15] width 33 height 9
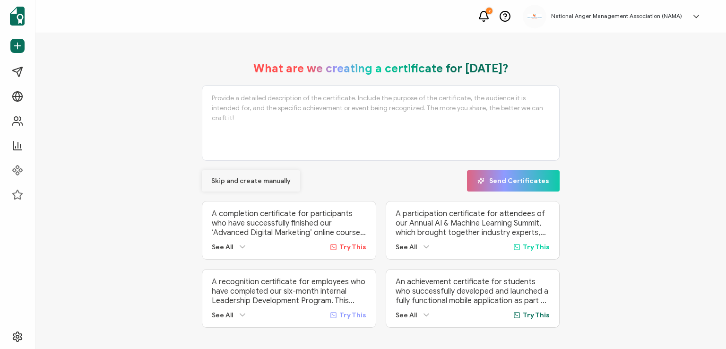
click at [239, 180] on span "Skip and create manually" at bounding box center [250, 181] width 79 height 7
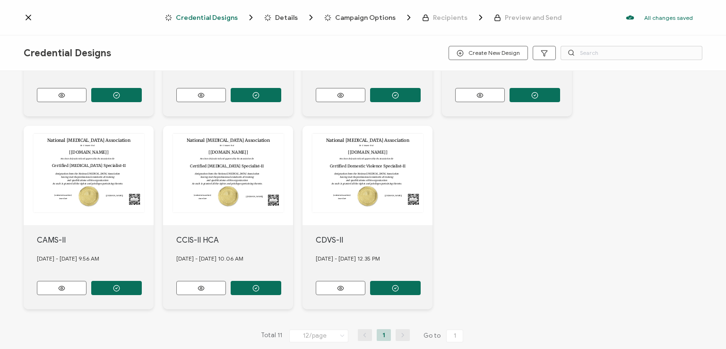
scroll to position [361, 0]
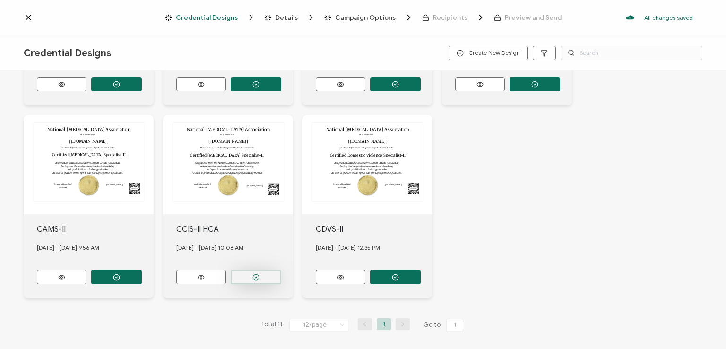
click at [258, 274] on icon "button" at bounding box center [255, 277] width 7 height 7
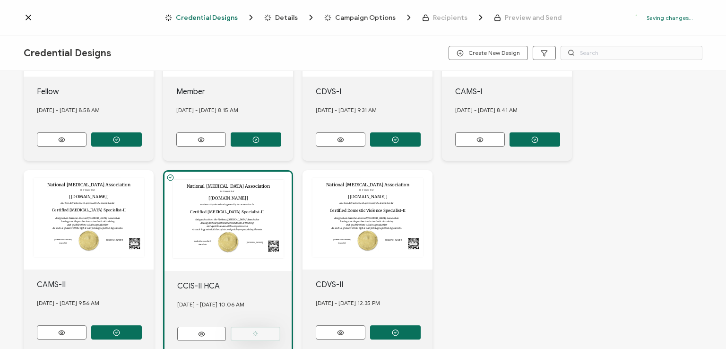
scroll to position [416, 0]
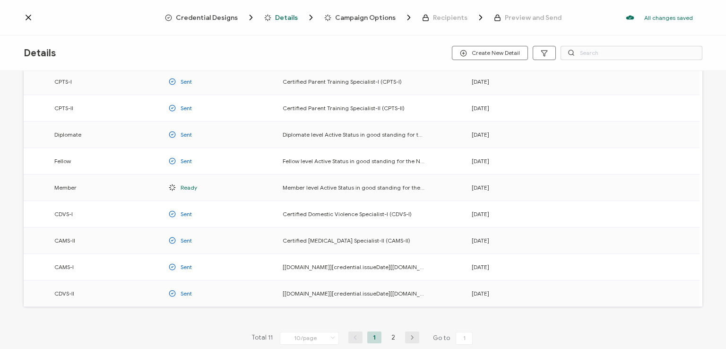
scroll to position [124, 0]
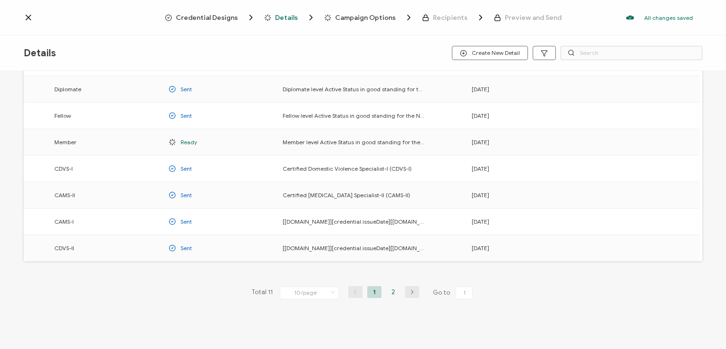
click at [387, 290] on li "2" at bounding box center [393, 292] width 14 height 12
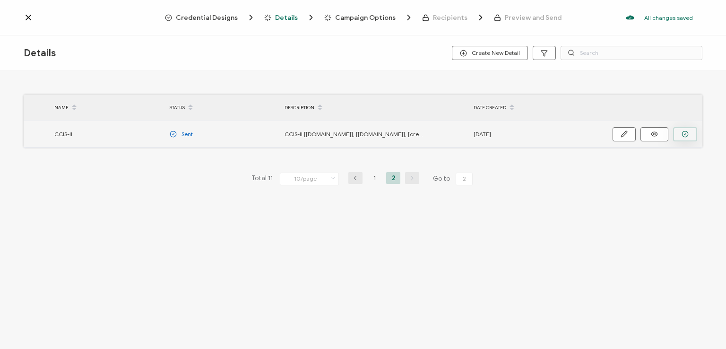
click at [686, 131] on circle "button" at bounding box center [685, 134] width 6 height 6
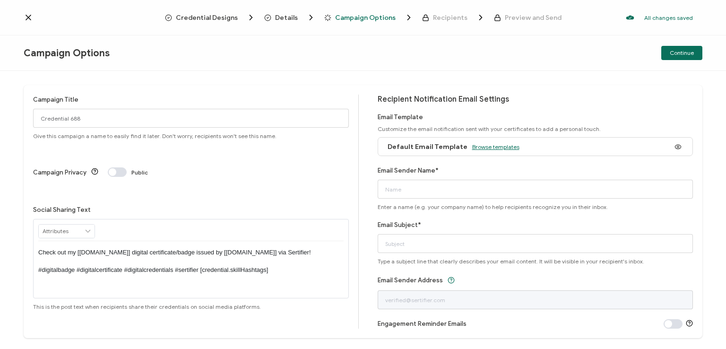
click at [500, 148] on span "Browse templates" at bounding box center [495, 146] width 47 height 7
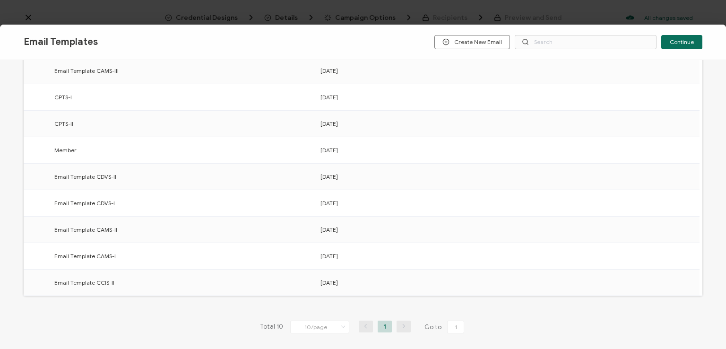
scroll to position [147, 0]
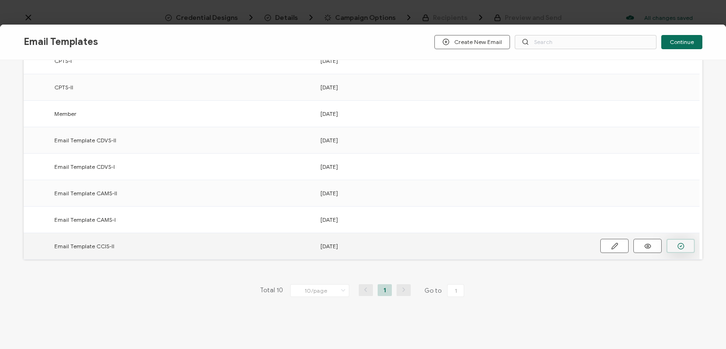
click at [675, 243] on button "button" at bounding box center [680, 246] width 28 height 14
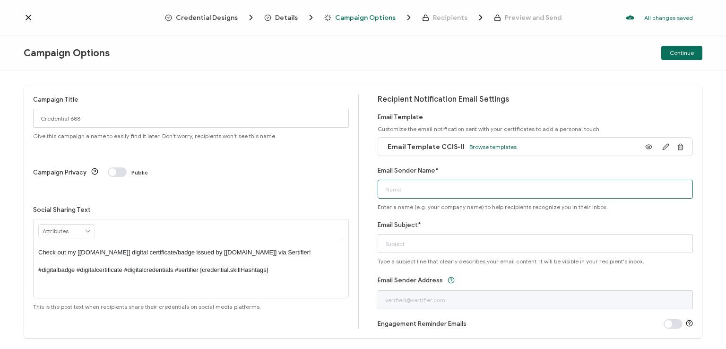
click at [449, 189] on input "Email Sender Name*" at bounding box center [536, 189] width 316 height 19
type input "National [MEDICAL_DATA] Association"
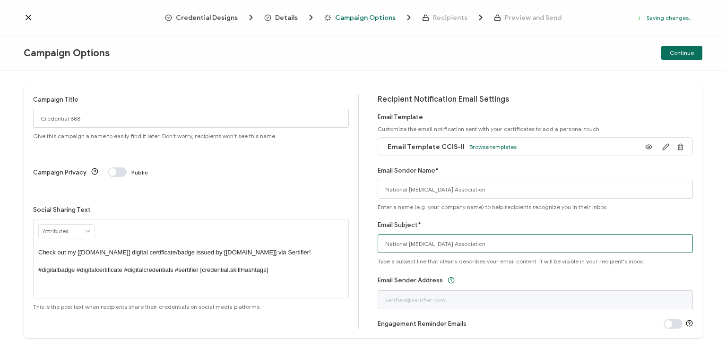
drag, startPoint x: 495, startPoint y: 242, endPoint x: 349, endPoint y: 244, distance: 145.6
click at [349, 244] on div "Campaign Title Credential 688 Give this campaign a name to easily find it later…" at bounding box center [363, 211] width 679 height 253
type input "CCIS-II digital certificate"
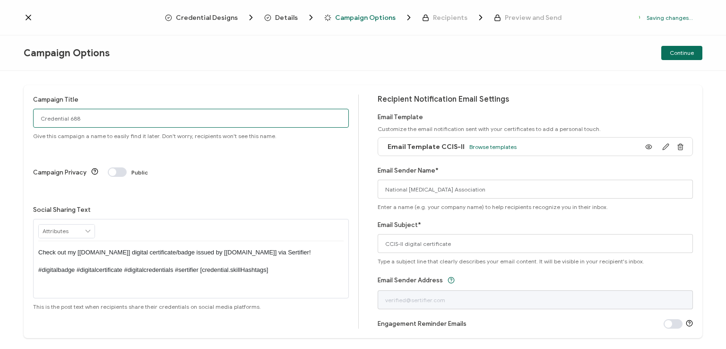
drag, startPoint x: 95, startPoint y: 119, endPoint x: 7, endPoint y: 122, distance: 88.0
click at [7, 122] on div "Campaign Title Credential 688 Give this campaign a name to easily find it later…" at bounding box center [363, 210] width 726 height 278
type input "CCIS-II HCA 7 - [DATE]"
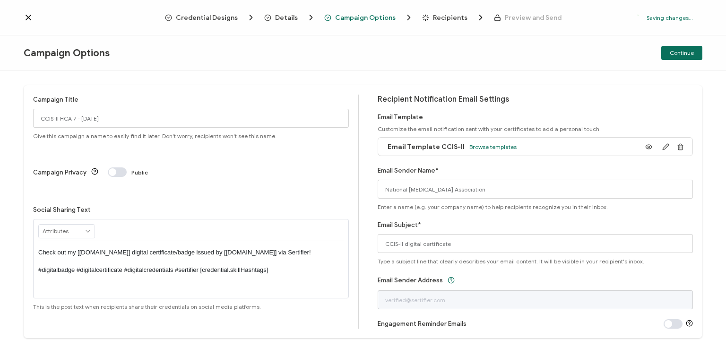
click at [189, 248] on p "Check out my [[DOMAIN_NAME]] digital certificate/badge issued by [[DOMAIN_NAME]…" at bounding box center [190, 261] width 305 height 26
click at [386, 57] on div "Campaign Options Continue" at bounding box center [363, 52] width 726 height 35
click at [678, 52] on span "Continue" at bounding box center [682, 53] width 24 height 6
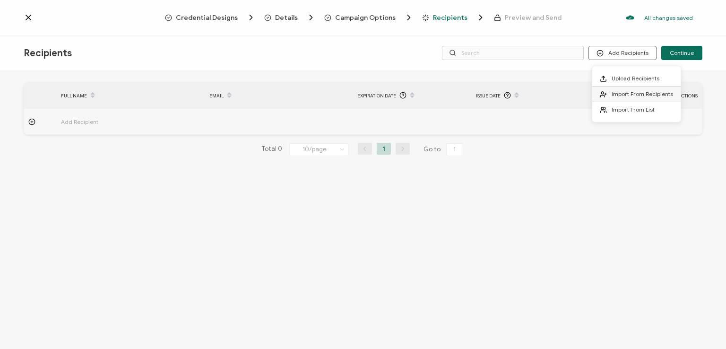
click at [626, 88] on li "Import From Recipients" at bounding box center [636, 95] width 88 height 16
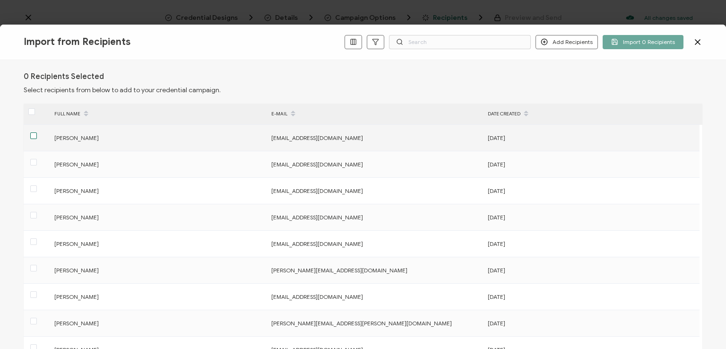
click at [32, 134] on span at bounding box center [33, 135] width 7 height 7
click at [37, 132] on input "checkbox" at bounding box center [37, 132] width 0 height 0
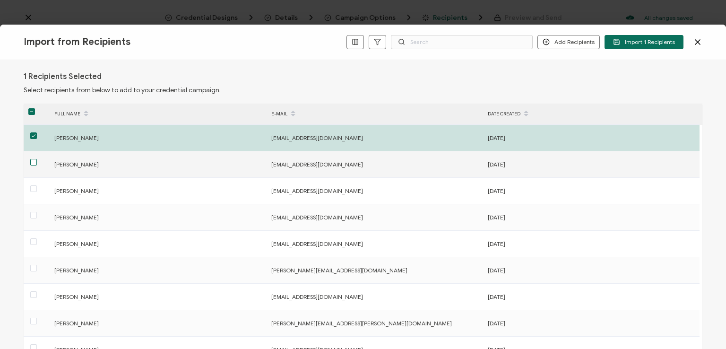
click at [32, 161] on span at bounding box center [33, 162] width 7 height 7
click at [37, 159] on input "checkbox" at bounding box center [37, 159] width 0 height 0
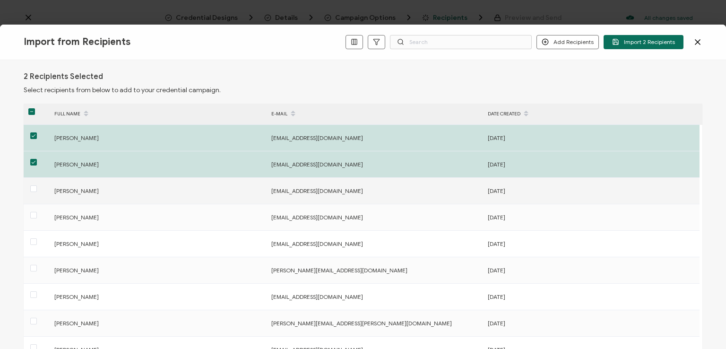
click at [32, 184] on label at bounding box center [33, 188] width 7 height 11
click at [37, 185] on input "checkbox" at bounding box center [37, 185] width 0 height 0
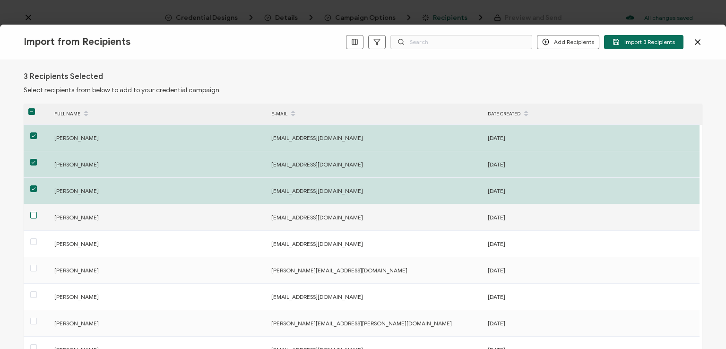
click at [33, 216] on span at bounding box center [33, 215] width 7 height 7
click at [37, 212] on input "checkbox" at bounding box center [37, 212] width 0 height 0
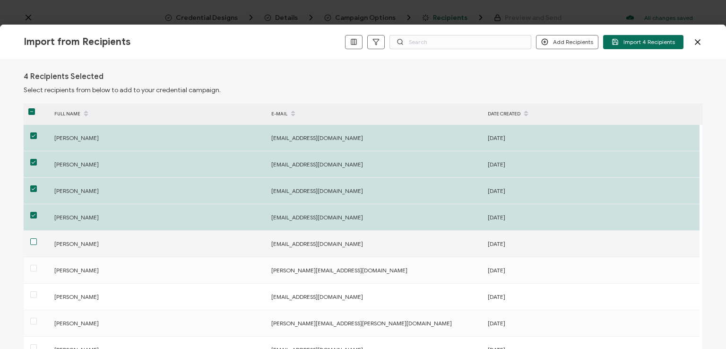
click at [34, 242] on span at bounding box center [33, 241] width 7 height 7
click at [37, 238] on input "checkbox" at bounding box center [37, 238] width 0 height 0
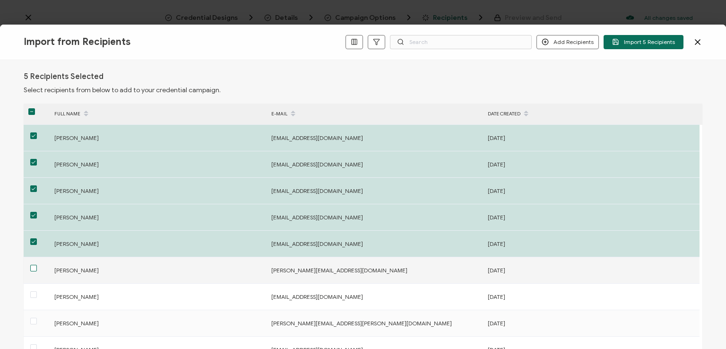
click at [33, 267] on span at bounding box center [33, 268] width 7 height 7
click at [37, 265] on input "checkbox" at bounding box center [37, 265] width 0 height 0
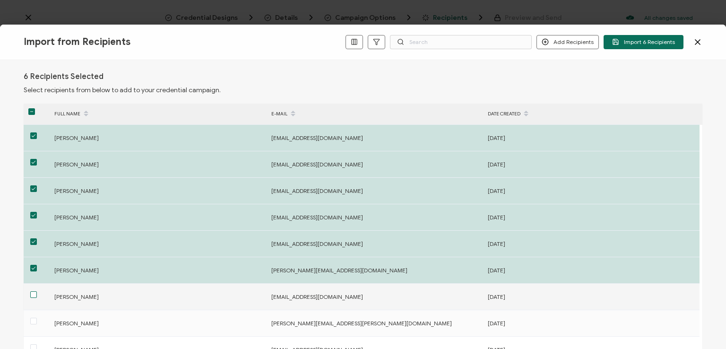
click at [34, 292] on span at bounding box center [33, 294] width 7 height 7
click at [37, 291] on input "checkbox" at bounding box center [37, 291] width 0 height 0
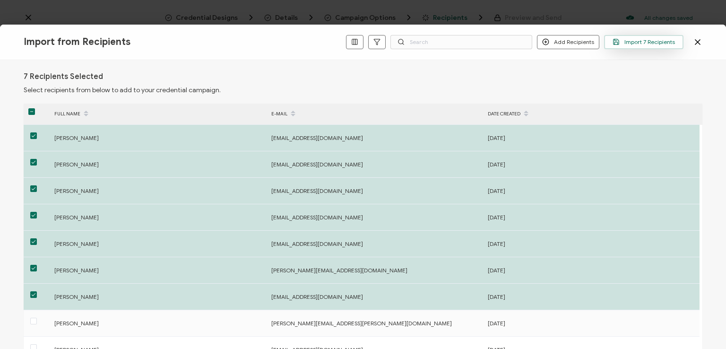
click at [646, 42] on span "Import 7 Recipients" at bounding box center [644, 41] width 62 height 7
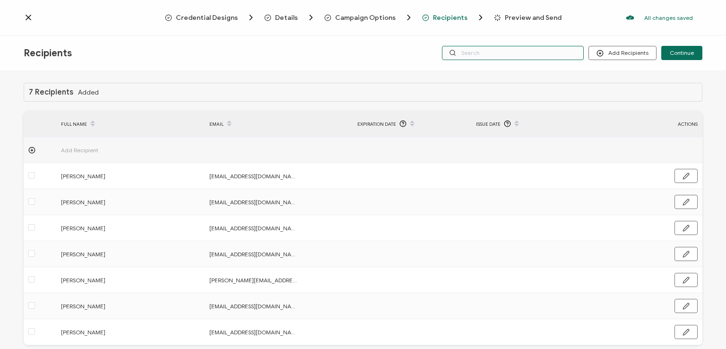
click at [517, 55] on input "text" at bounding box center [513, 53] width 142 height 14
click at [501, 38] on div "Recipients Add Recipients Continue" at bounding box center [363, 52] width 726 height 35
click at [499, 50] on input "text" at bounding box center [513, 53] width 142 height 14
click at [497, 74] on div "7 Recipients Added FULL NAME EMAIL Expiration Date Issue Date ACTIONS Add Recip…" at bounding box center [363, 211] width 726 height 280
click at [492, 53] on input "text" at bounding box center [513, 53] width 142 height 14
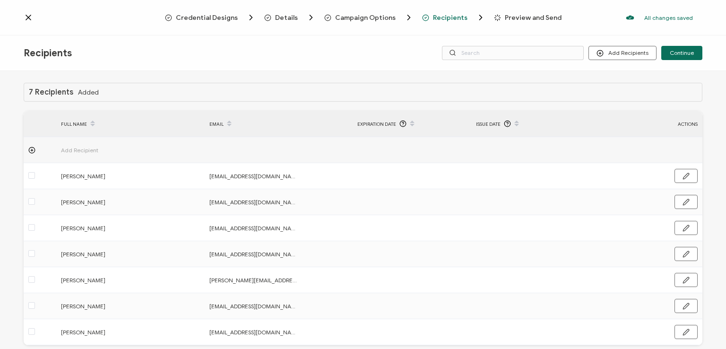
click at [495, 36] on div "Recipients Add Recipients Continue" at bounding box center [363, 52] width 726 height 35
click at [622, 28] on div "Credential Designs Details Campaign Options Recipients Preview and Send All cha…" at bounding box center [363, 17] width 726 height 35
click at [675, 51] on span "Continue" at bounding box center [682, 53] width 24 height 6
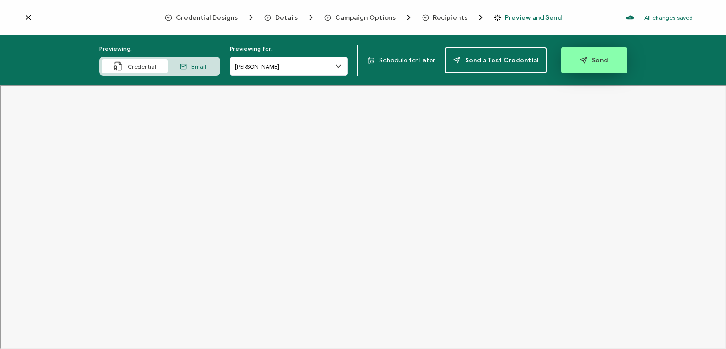
click at [587, 59] on span "Send" at bounding box center [594, 60] width 28 height 7
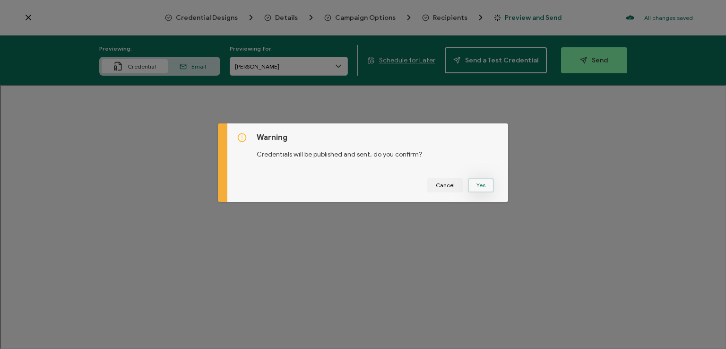
click at [475, 186] on button "Yes" at bounding box center [481, 185] width 26 height 14
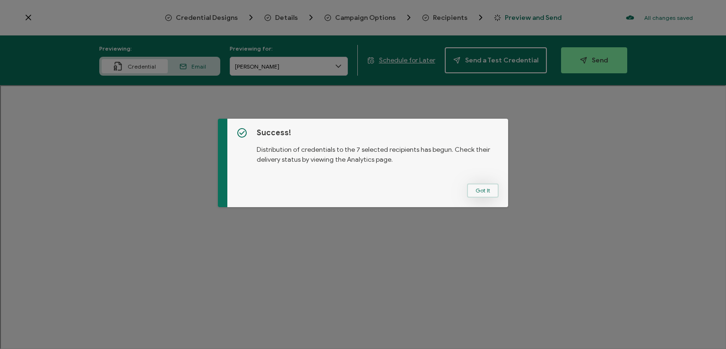
click at [477, 187] on button "Got It" at bounding box center [483, 190] width 32 height 14
